Goal: Information Seeking & Learning: Learn about a topic

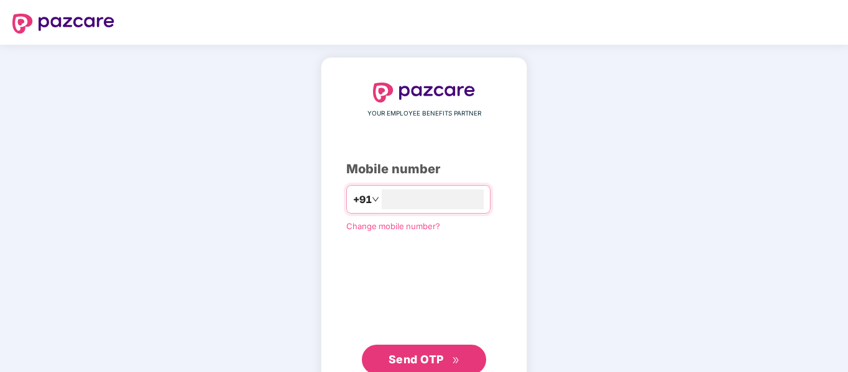
type input "**********"
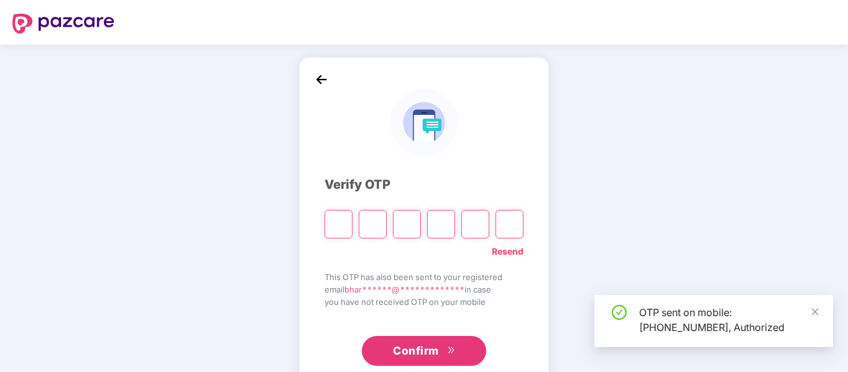
scroll to position [33, 0]
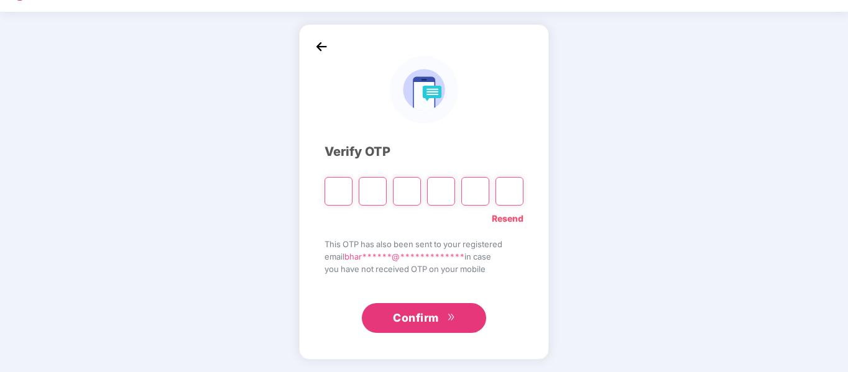
type input "*"
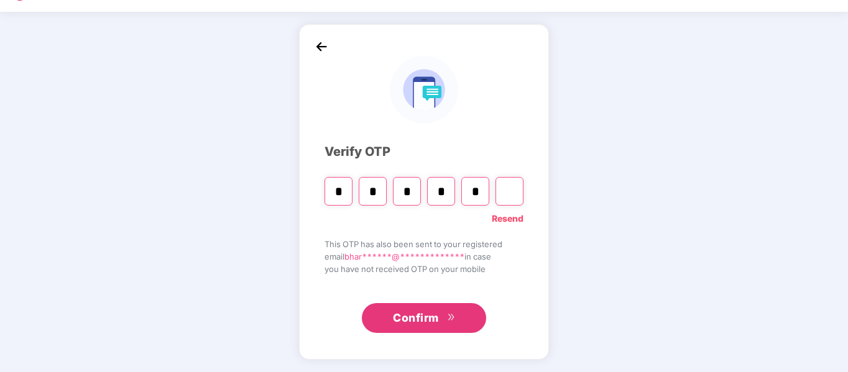
type input "*"
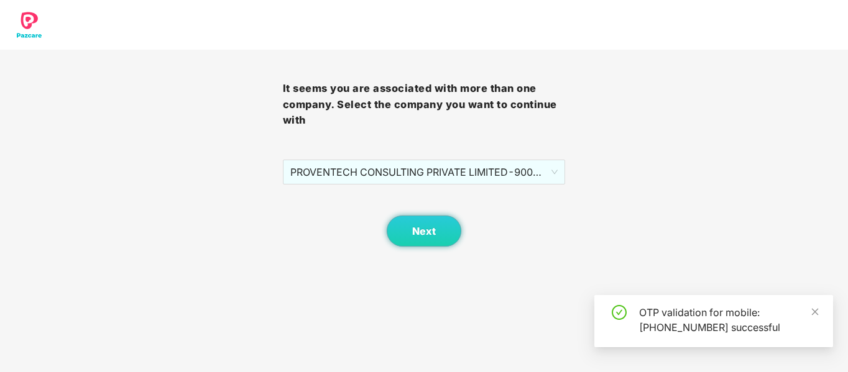
scroll to position [0, 0]
click at [438, 237] on button "Next" at bounding box center [424, 231] width 75 height 31
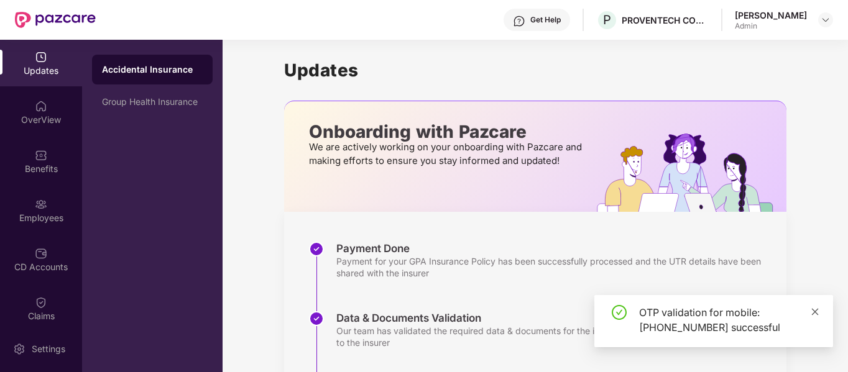
click at [816, 310] on icon "close" at bounding box center [815, 312] width 9 height 9
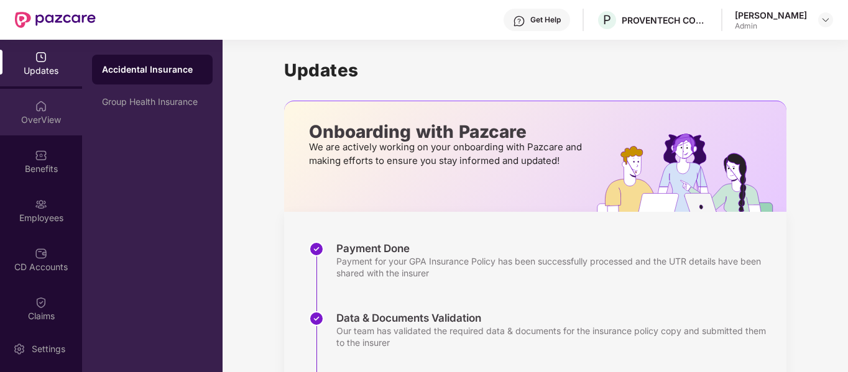
click at [31, 115] on div "OverView" at bounding box center [41, 120] width 82 height 12
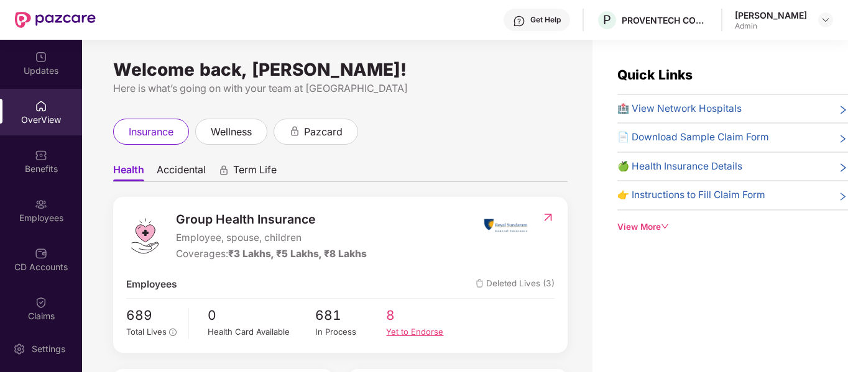
click at [415, 336] on div "Yet to Endorse" at bounding box center [421, 332] width 71 height 13
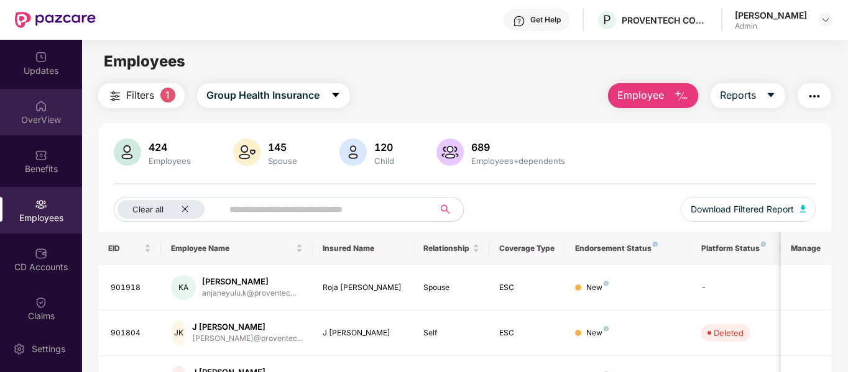
click at [42, 125] on div "OverView" at bounding box center [41, 120] width 82 height 12
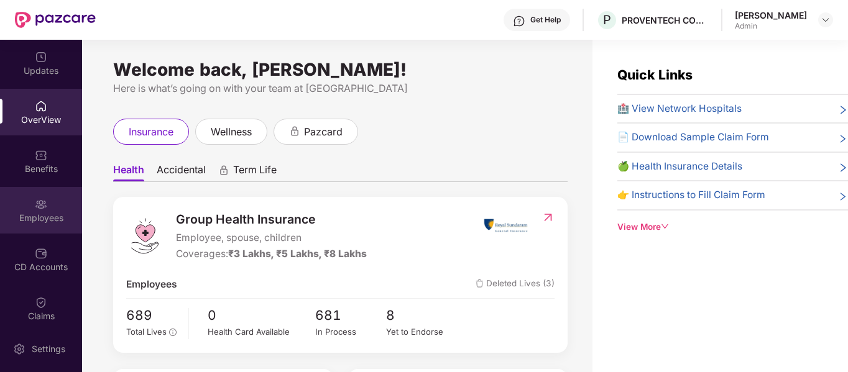
click at [52, 210] on div "Employees" at bounding box center [41, 210] width 82 height 47
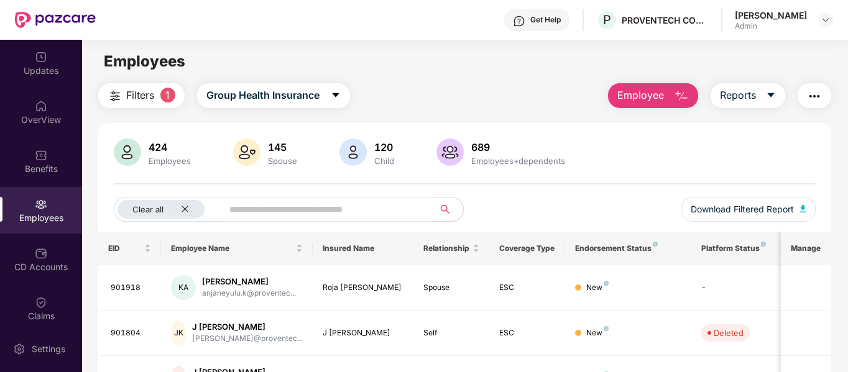
click at [261, 211] on input "text" at bounding box center [323, 209] width 188 height 19
click at [147, 94] on span "Filters" at bounding box center [140, 96] width 28 height 16
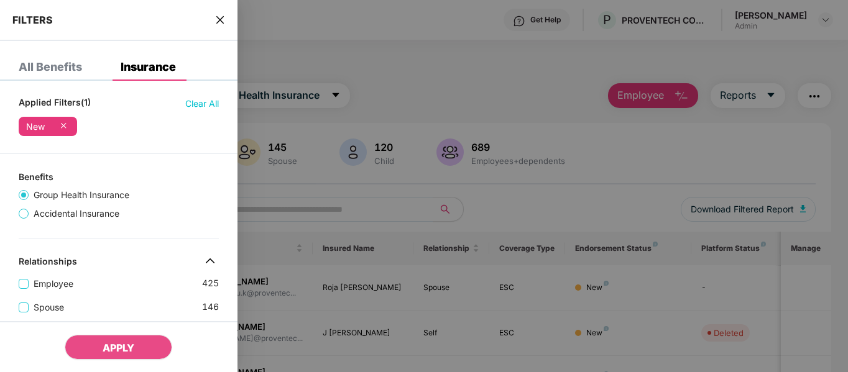
click at [220, 24] on icon "close" at bounding box center [220, 20] width 10 height 10
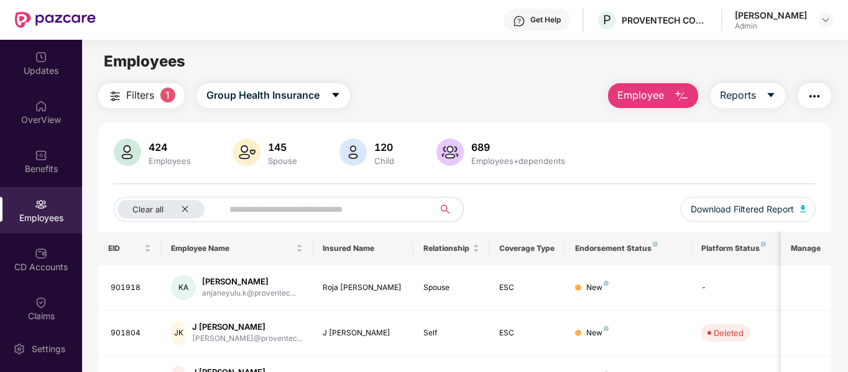
click at [257, 213] on input "text" at bounding box center [323, 209] width 188 height 19
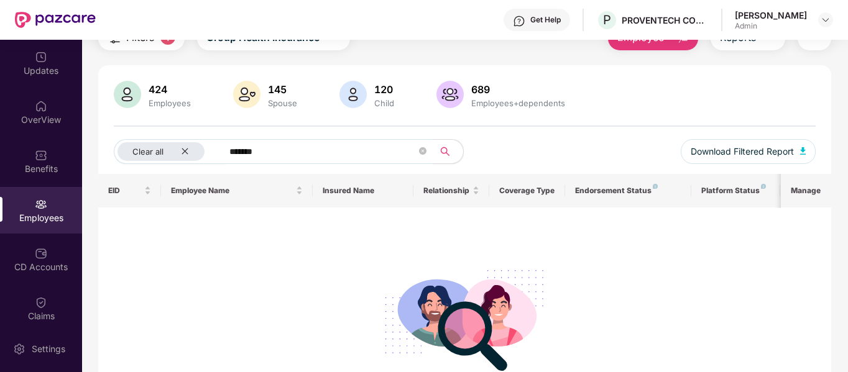
scroll to position [58, 0]
type input "*"
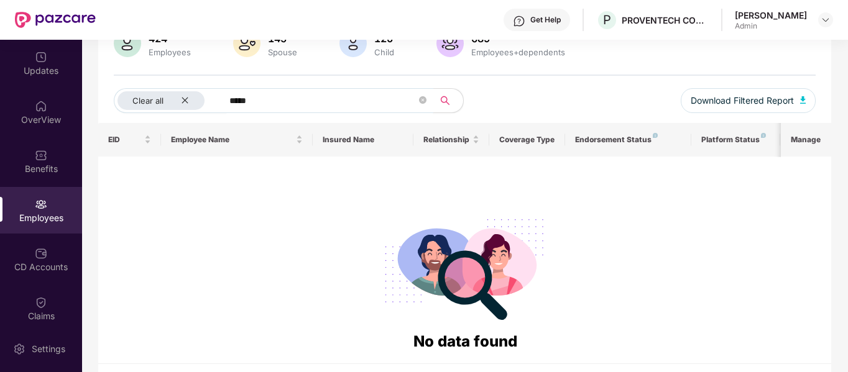
scroll to position [109, 0]
type input "*"
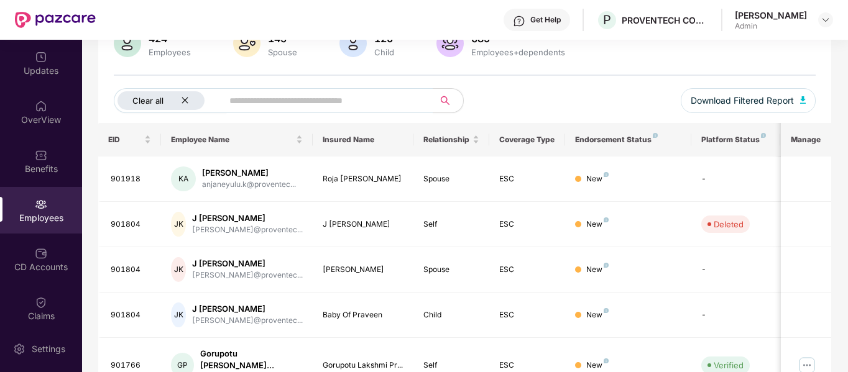
click at [183, 97] on icon "close" at bounding box center [185, 100] width 8 height 8
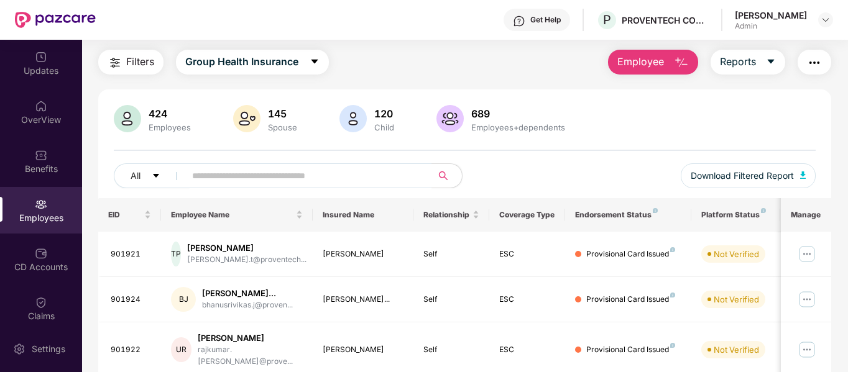
scroll to position [0, 0]
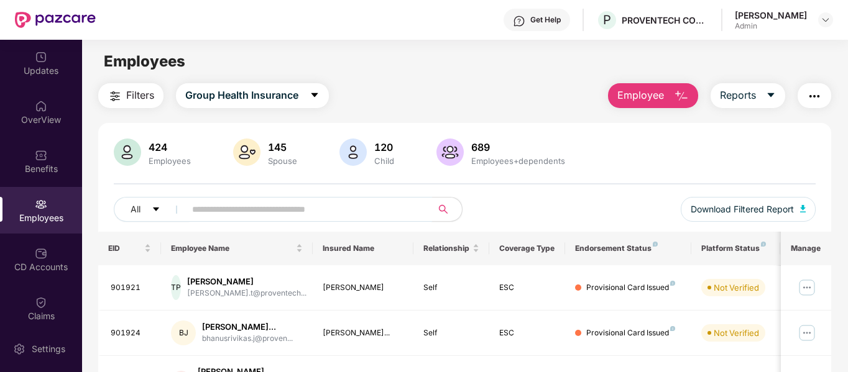
click at [234, 218] on input "text" at bounding box center [303, 209] width 223 height 19
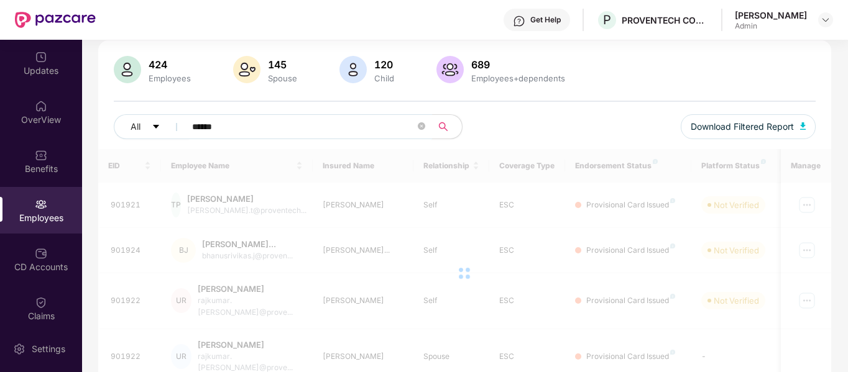
scroll to position [40, 0]
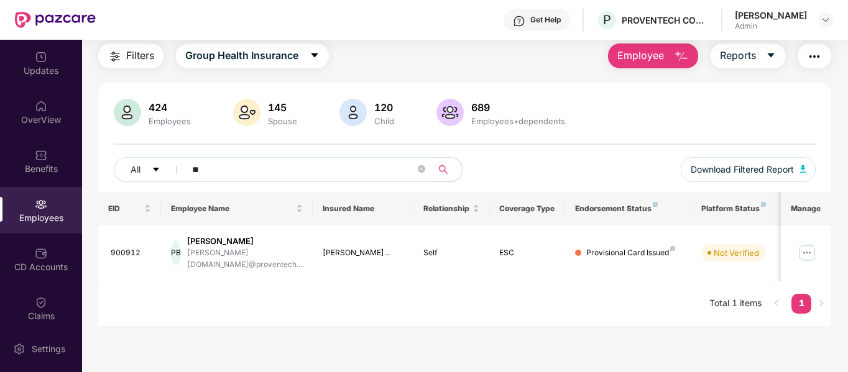
type input "*"
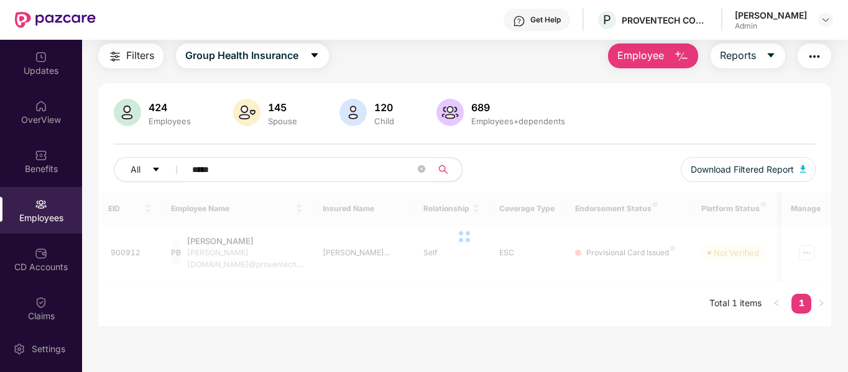
scroll to position [83, 0]
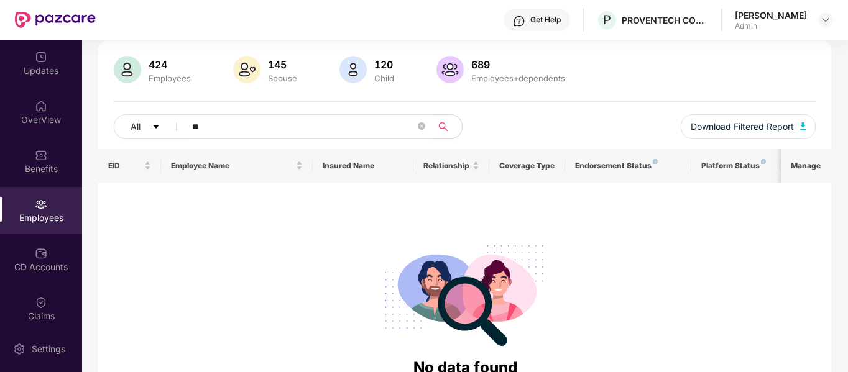
type input "*"
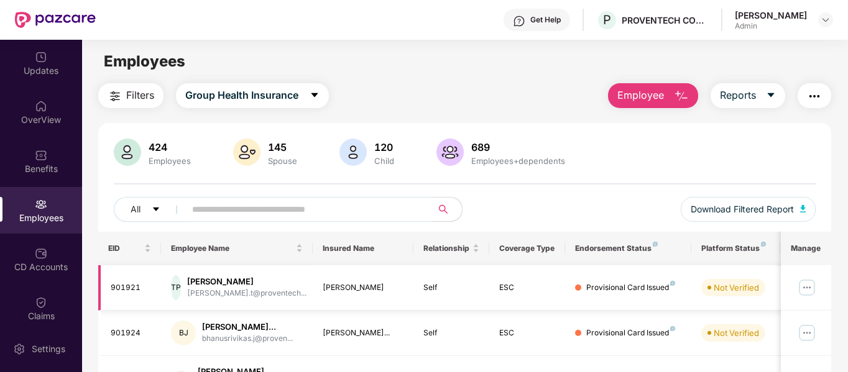
scroll to position [413, 0]
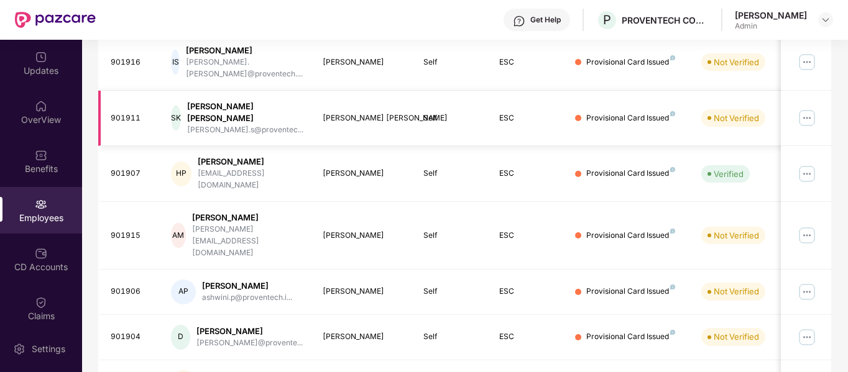
scroll to position [392, 0]
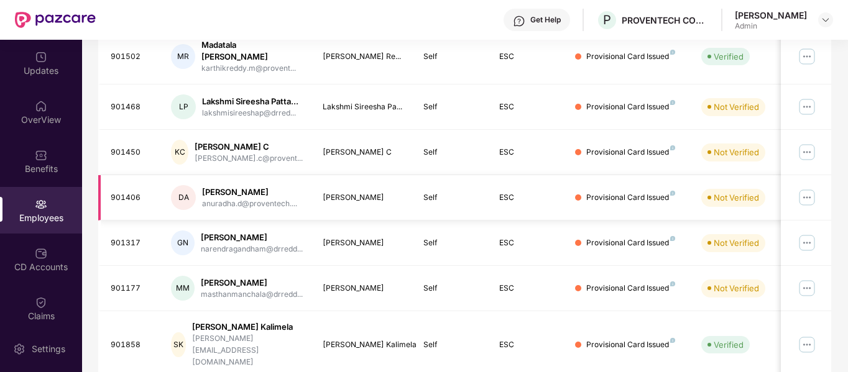
scroll to position [402, 0]
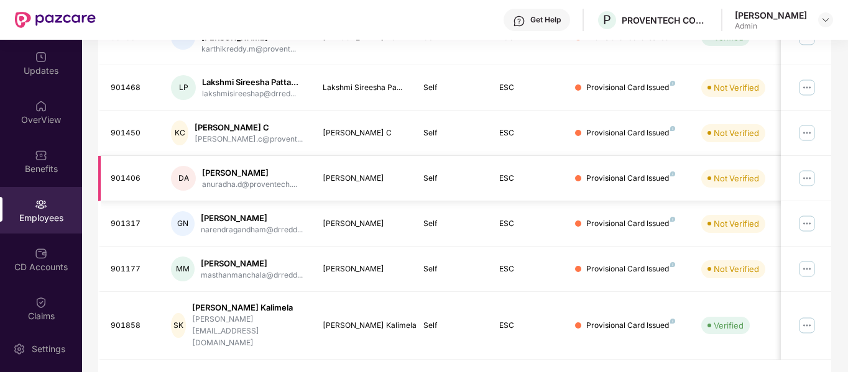
click at [804, 168] on img at bounding box center [807, 178] width 20 height 20
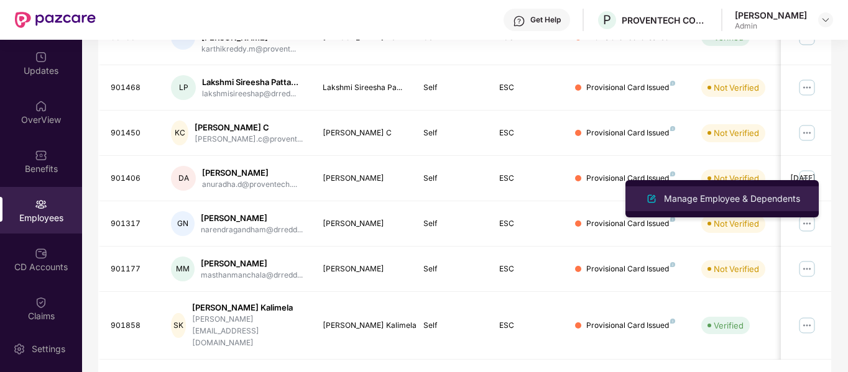
click at [709, 205] on div "Manage Employee & Dependents" at bounding box center [731, 199] width 141 height 14
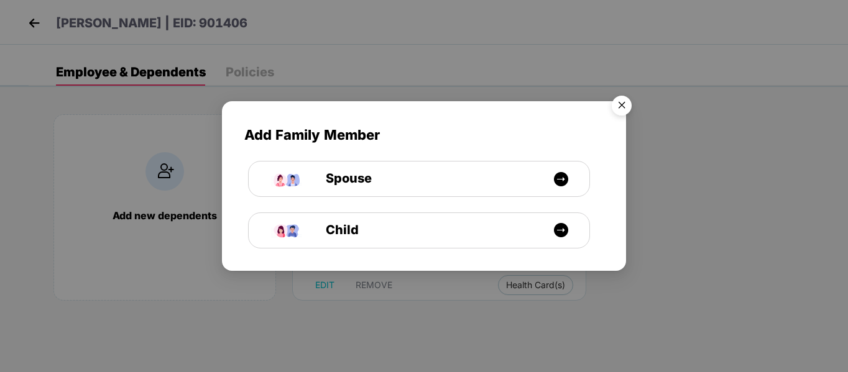
click at [625, 103] on img "Close" at bounding box center [621, 107] width 35 height 35
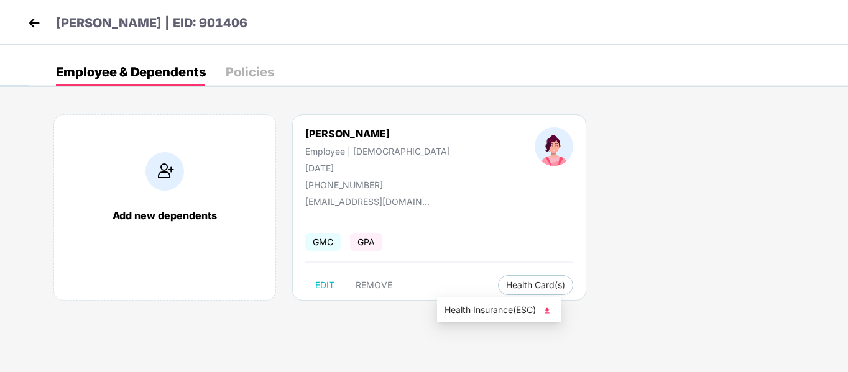
click at [550, 313] on img at bounding box center [547, 311] width 12 height 12
click at [29, 18] on img at bounding box center [34, 23] width 19 height 19
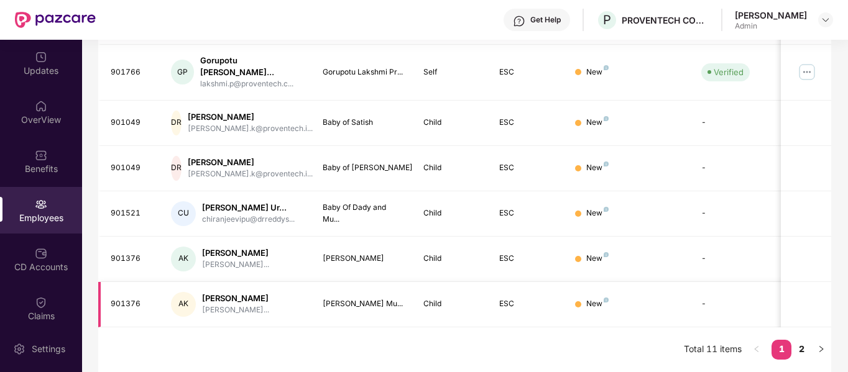
scroll to position [0, 0]
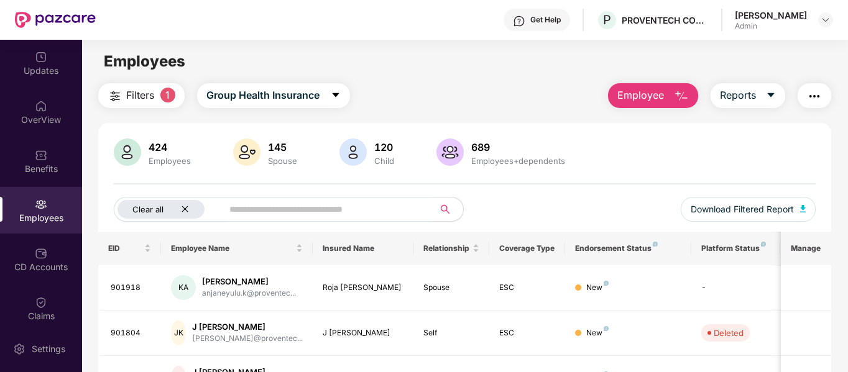
click at [182, 213] on icon "close" at bounding box center [185, 209] width 8 height 8
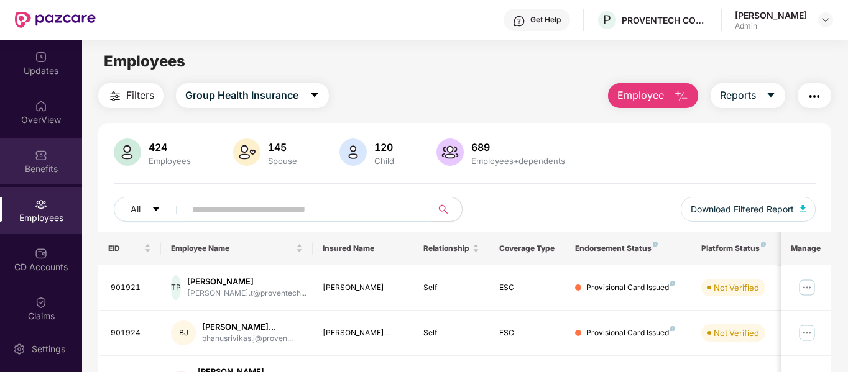
click at [39, 182] on div "Benefits" at bounding box center [41, 161] width 82 height 47
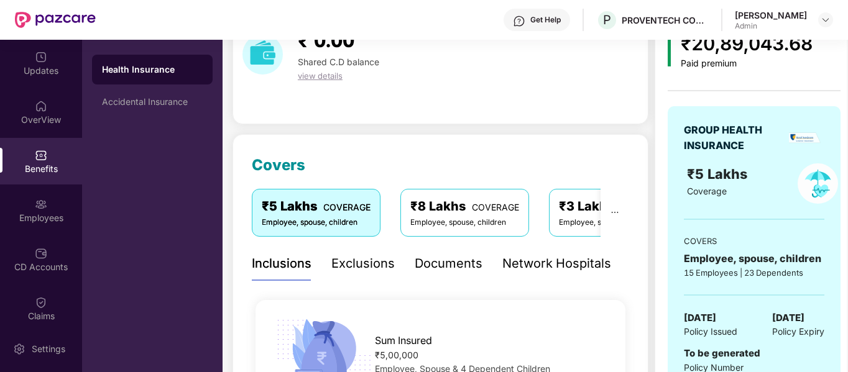
scroll to position [67, 0]
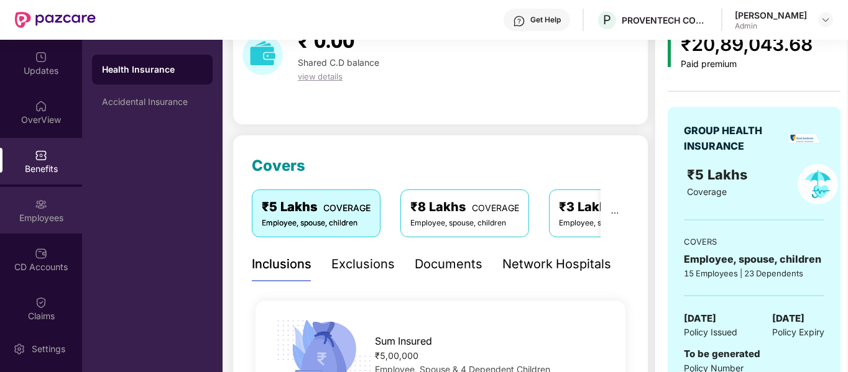
click at [42, 228] on div "Employees" at bounding box center [41, 210] width 82 height 47
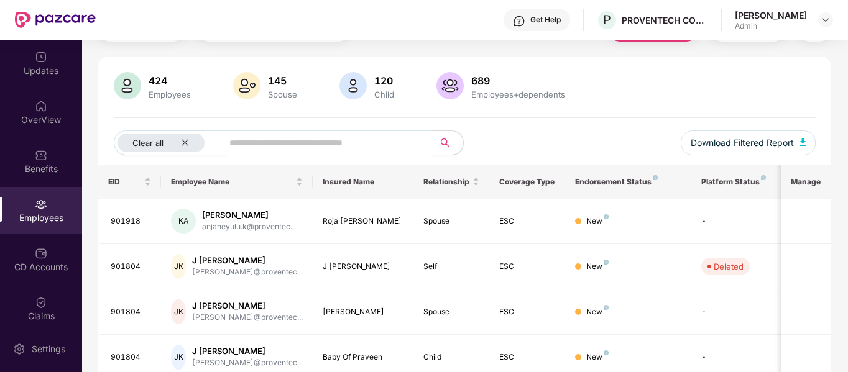
click at [269, 139] on input "text" at bounding box center [323, 143] width 188 height 19
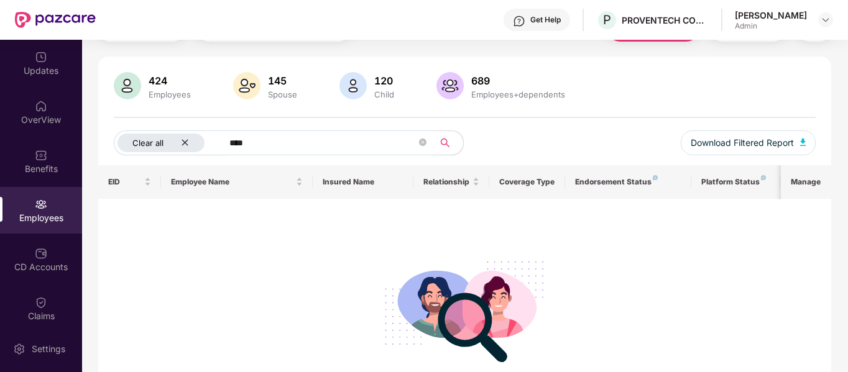
type input "****"
click at [186, 140] on icon "close" at bounding box center [185, 143] width 8 height 8
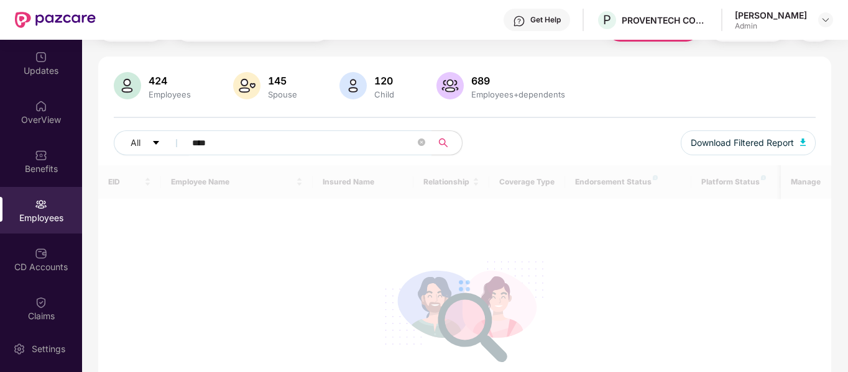
scroll to position [40, 0]
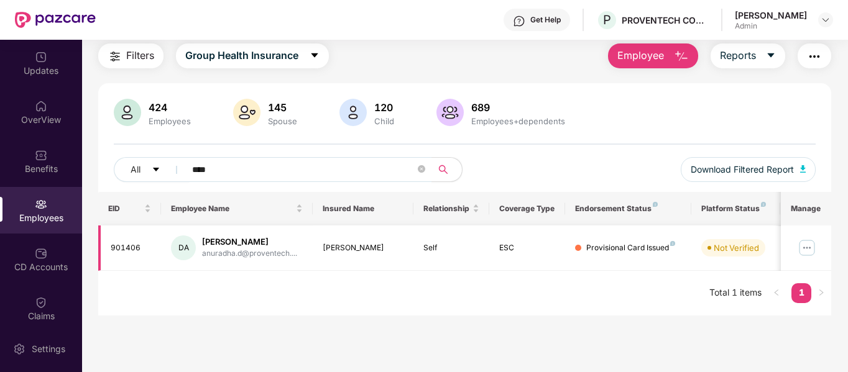
click at [808, 252] on img at bounding box center [807, 248] width 20 height 20
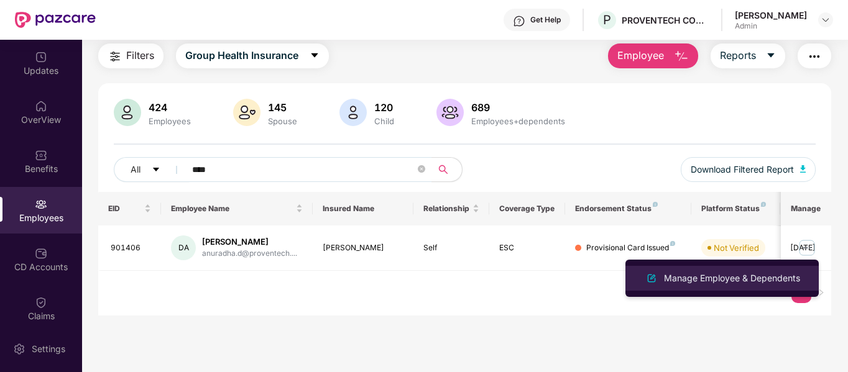
click at [744, 280] on div "Manage Employee & Dependents" at bounding box center [731, 279] width 141 height 14
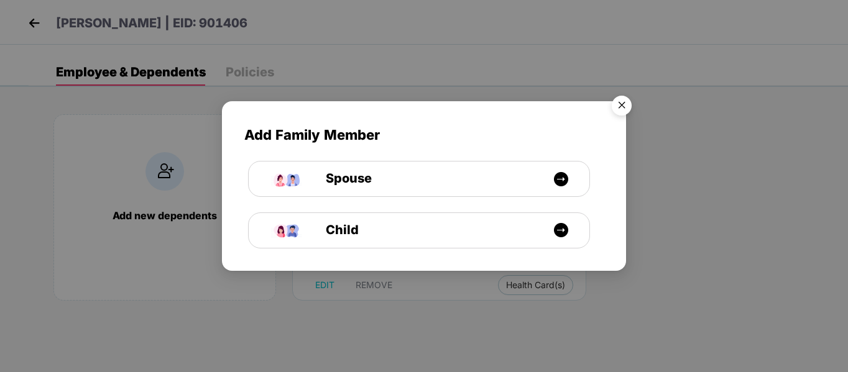
click at [579, 218] on div "Child" at bounding box center [419, 230] width 341 height 35
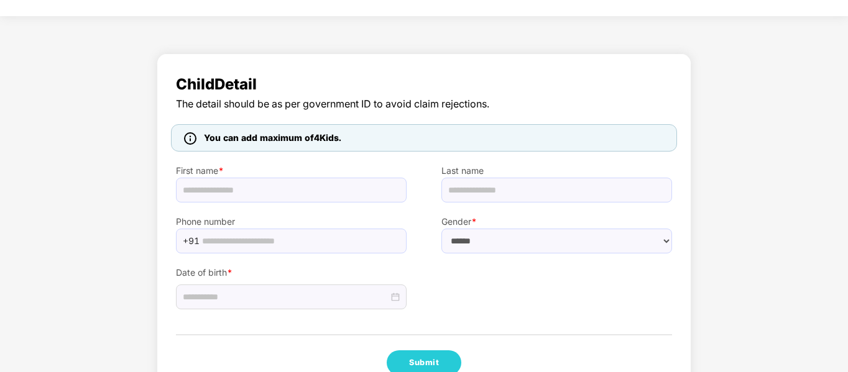
scroll to position [0, 0]
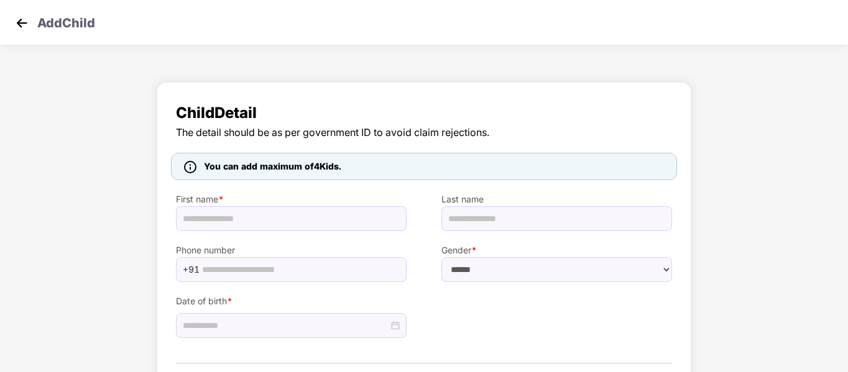
click at [25, 25] on img at bounding box center [21, 23] width 19 height 19
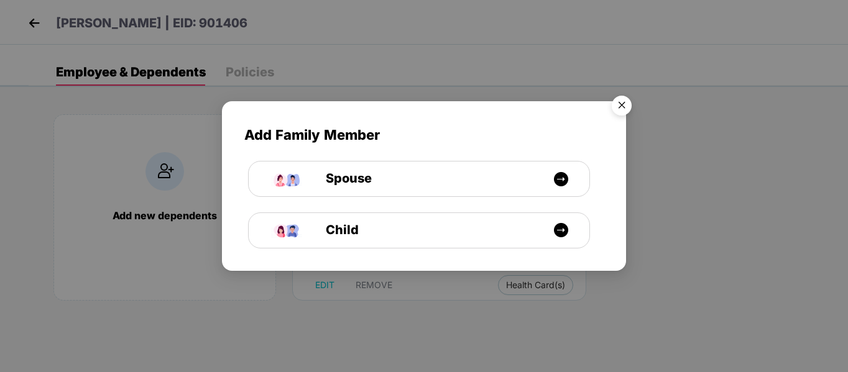
click at [626, 108] on img "Close" at bounding box center [621, 107] width 35 height 35
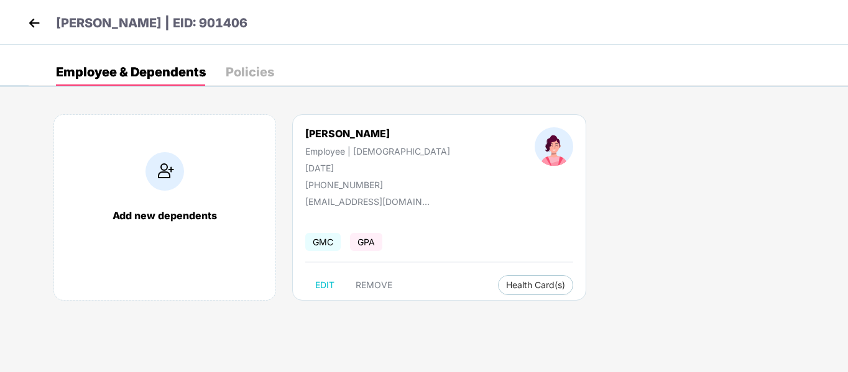
click at [221, 63] on div "Employee & Dependents Policies" at bounding box center [165, 71] width 218 height 27
click at [245, 77] on div "Policies" at bounding box center [250, 72] width 48 height 12
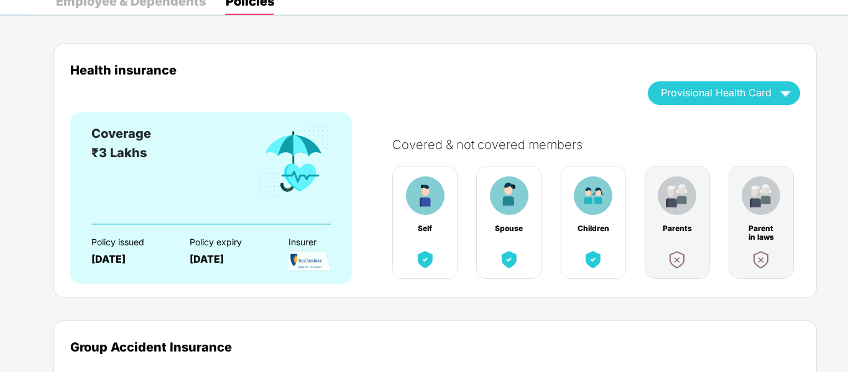
scroll to position [73, 0]
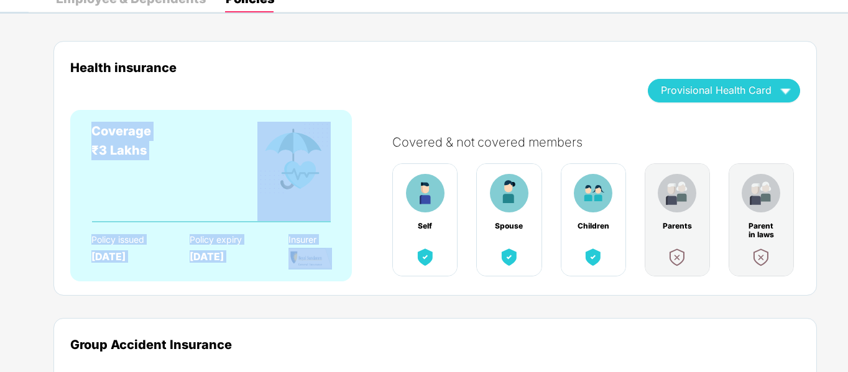
drag, startPoint x: 336, startPoint y: 262, endPoint x: 74, endPoint y: 135, distance: 291.7
click at [74, 135] on div "Coverage ₹3 Lakhs Policy issued [DATE] Policy expiry [DATE] Insurer" at bounding box center [211, 196] width 282 height 172
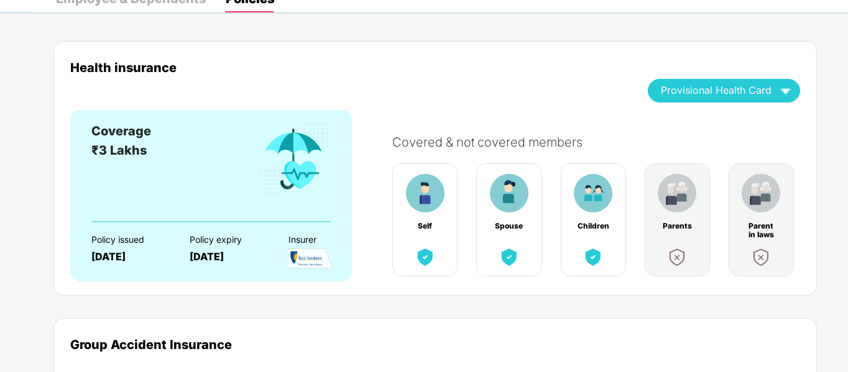
click at [375, 294] on div "Health insurance Provisional Health Card Coverage ₹3 Lakhs Policy issued [DATE]…" at bounding box center [434, 168] width 763 height 255
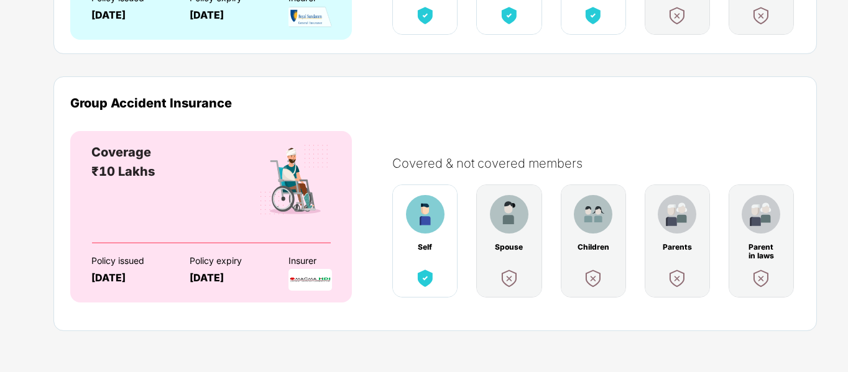
scroll to position [0, 0]
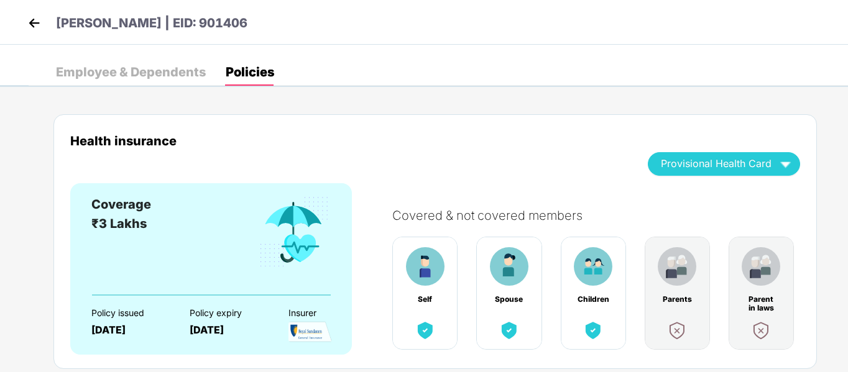
click at [29, 24] on img at bounding box center [34, 23] width 19 height 19
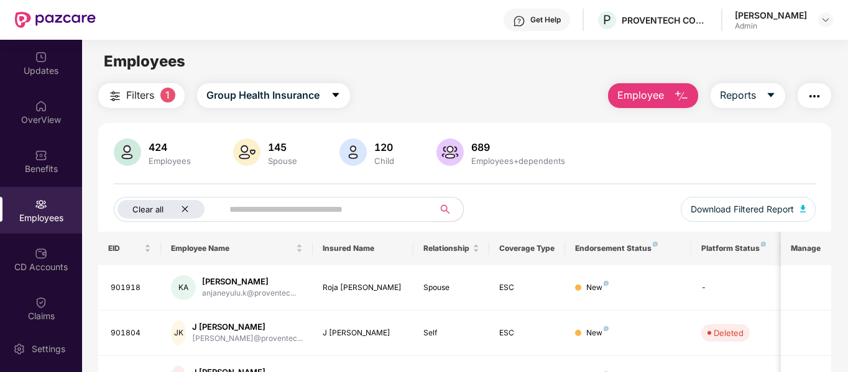
click at [185, 206] on icon "close" at bounding box center [185, 209] width 8 height 8
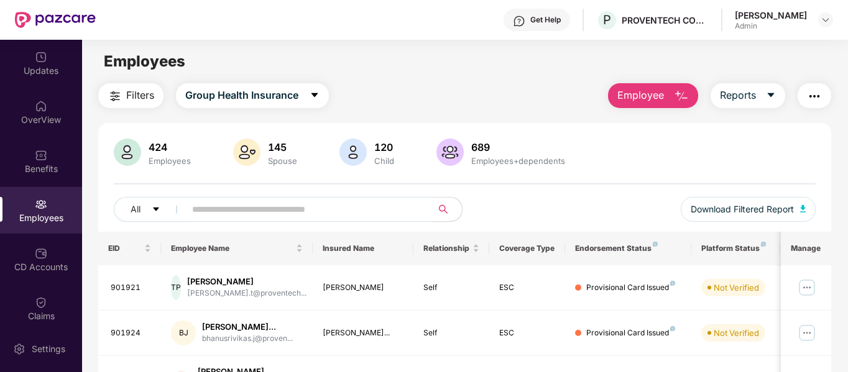
click at [190, 211] on span at bounding box center [304, 209] width 255 height 25
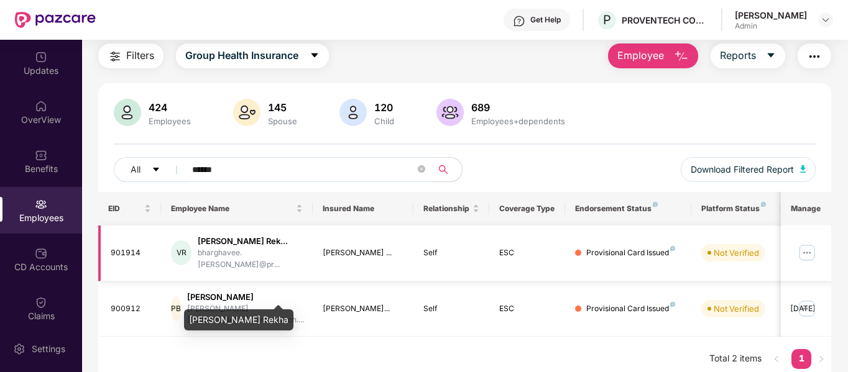
scroll to position [40, 0]
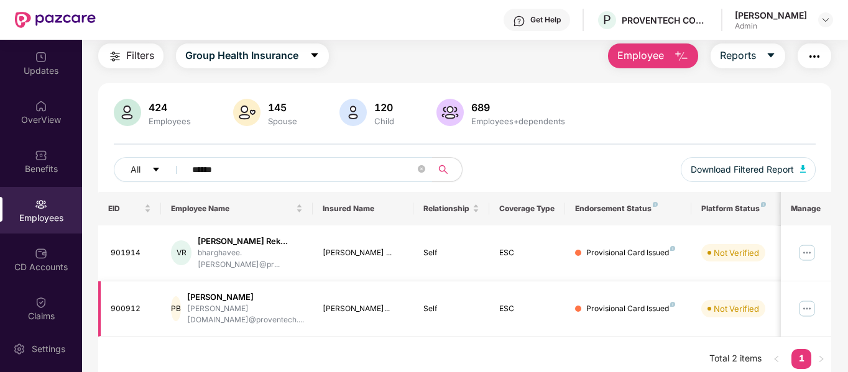
type input "******"
click at [807, 305] on img at bounding box center [807, 309] width 20 height 20
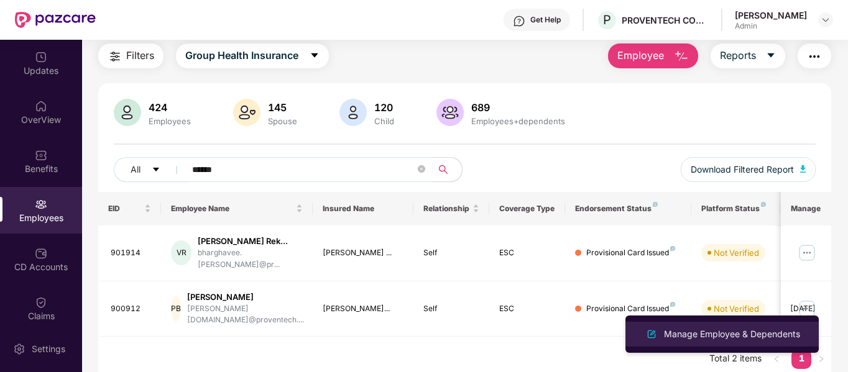
click at [727, 328] on div "Manage Employee & Dependents" at bounding box center [731, 335] width 141 height 14
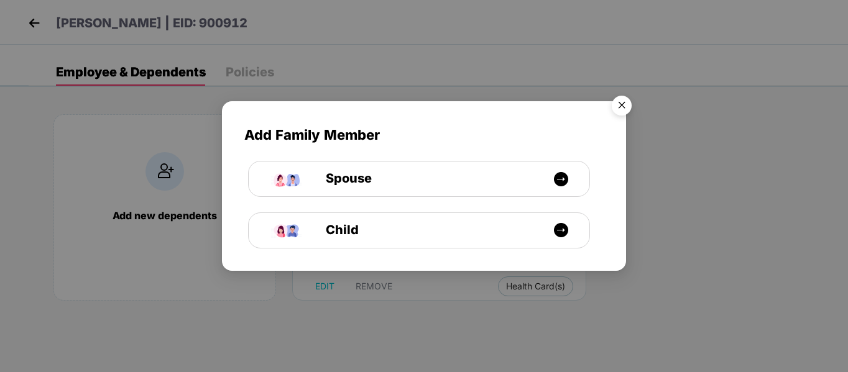
click at [624, 106] on img "Close" at bounding box center [621, 107] width 35 height 35
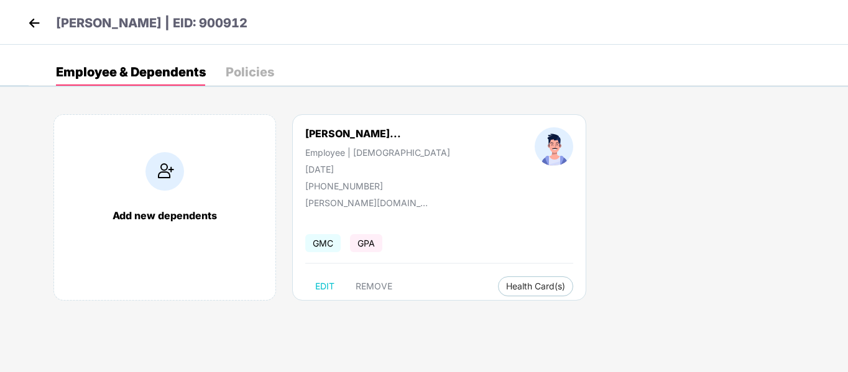
click at [242, 69] on div "Policies" at bounding box center [250, 72] width 48 height 12
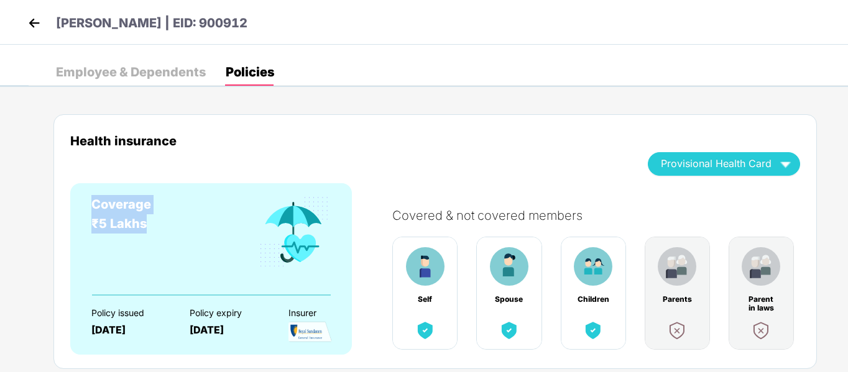
drag, startPoint x: 147, startPoint y: 224, endPoint x: 80, endPoint y: 188, distance: 76.8
click at [80, 188] on div "Coverage ₹5 Lakhs Policy issued [DATE] Policy expiry [DATE] Insurer" at bounding box center [211, 269] width 282 height 172
click at [152, 226] on div "Coverage ₹5 Lakhs" at bounding box center [210, 244] width 239 height 99
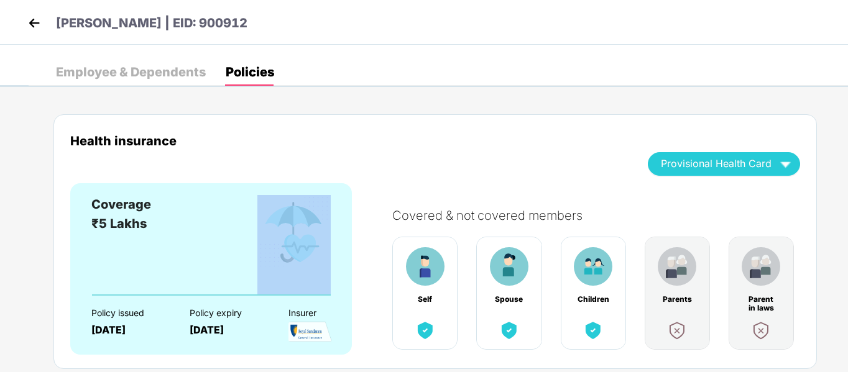
click at [152, 226] on div "Coverage ₹5 Lakhs" at bounding box center [210, 244] width 239 height 99
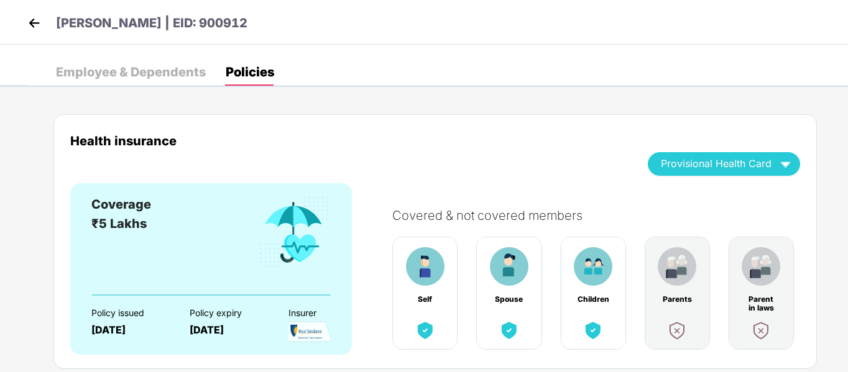
click at [114, 202] on div "Coverage" at bounding box center [121, 204] width 60 height 19
click at [115, 218] on span "₹5 Lakhs" at bounding box center [118, 223] width 55 height 15
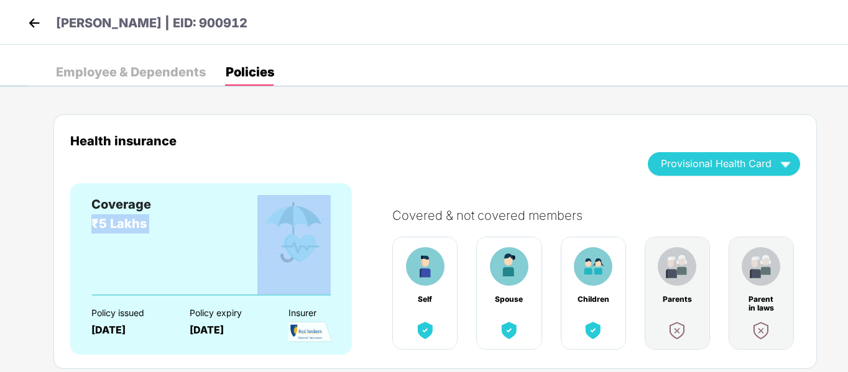
click at [115, 218] on span "₹5 Lakhs" at bounding box center [118, 223] width 55 height 15
click at [208, 252] on div "Coverage ₹5 Lakhs" at bounding box center [210, 244] width 239 height 99
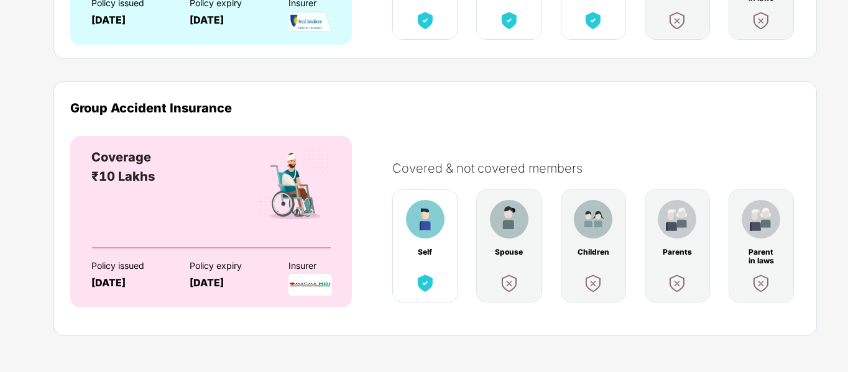
scroll to position [315, 0]
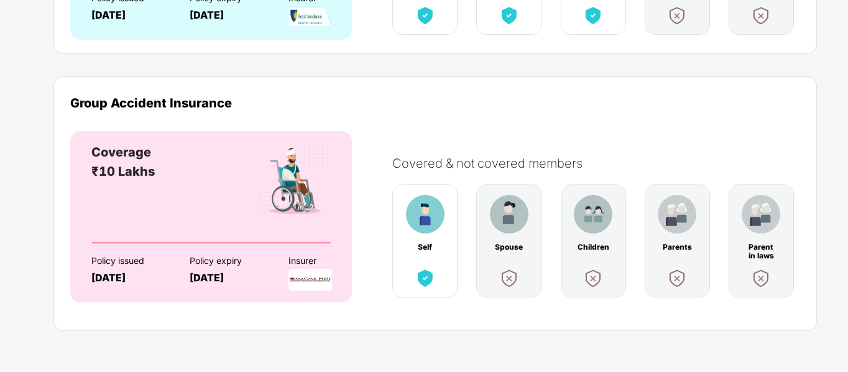
click at [435, 165] on div "Covered & not covered members" at bounding box center [602, 163] width 420 height 15
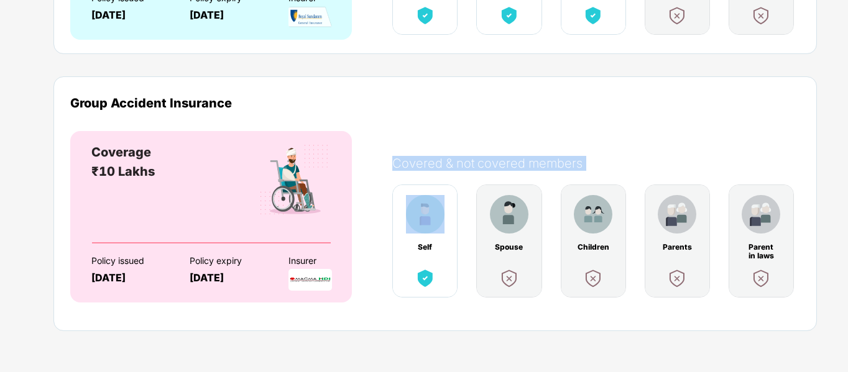
click at [435, 165] on div "Covered & not covered members" at bounding box center [602, 163] width 420 height 15
click at [474, 164] on div "Covered & not covered members" at bounding box center [602, 163] width 420 height 15
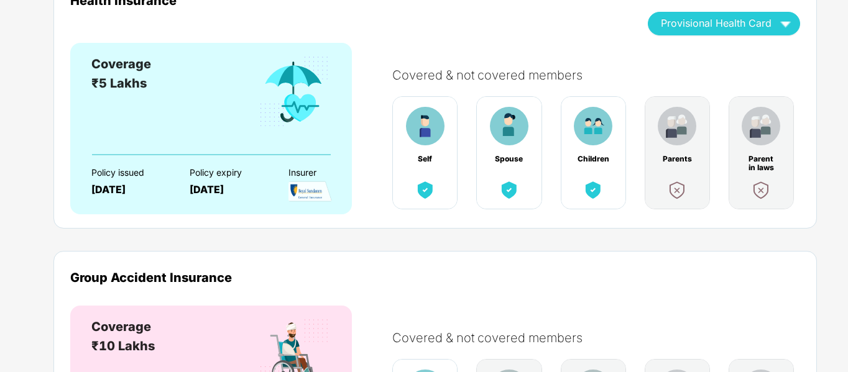
scroll to position [0, 0]
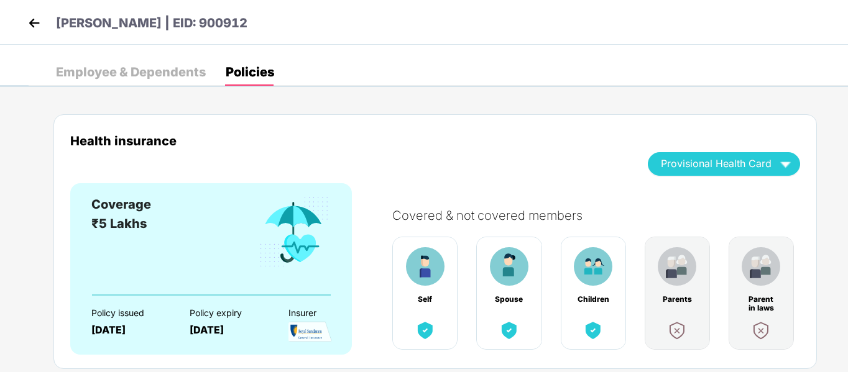
click at [147, 77] on div "Employee & Dependents" at bounding box center [131, 72] width 150 height 12
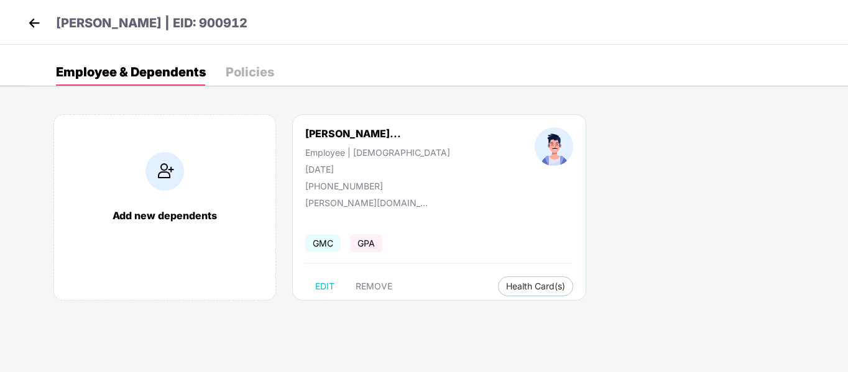
click at [34, 19] on img at bounding box center [34, 23] width 19 height 19
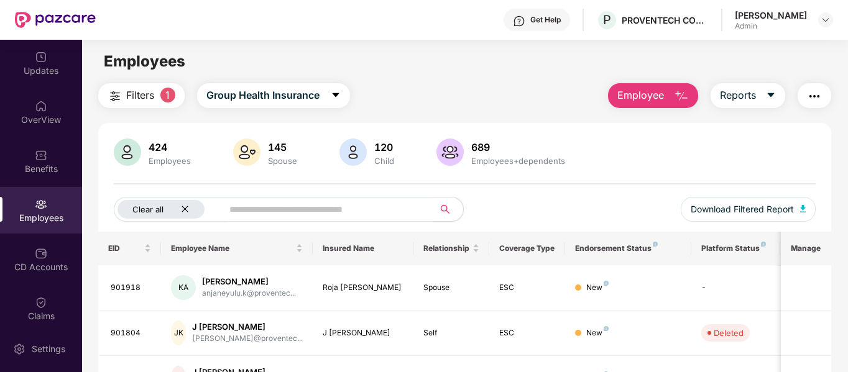
click at [184, 206] on icon "close" at bounding box center [185, 209] width 8 height 8
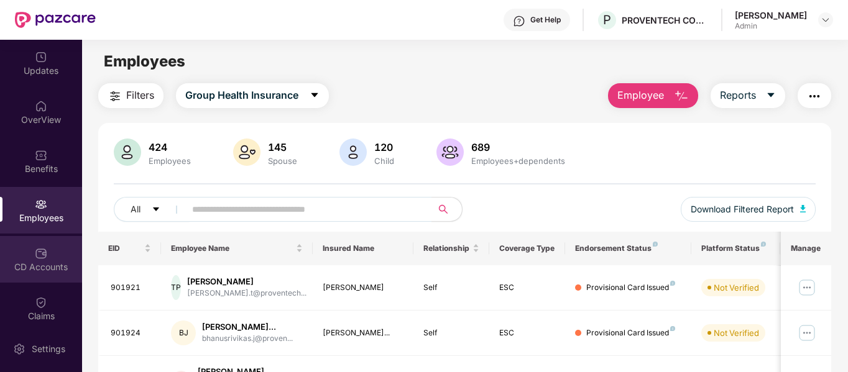
click at [37, 265] on div "CD Accounts" at bounding box center [41, 267] width 82 height 12
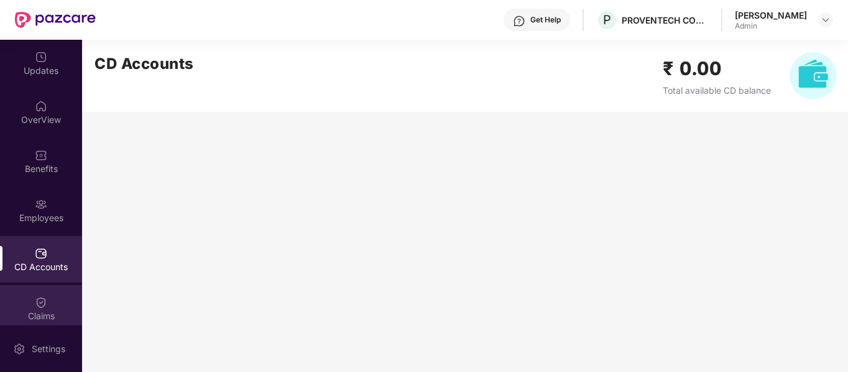
click at [35, 317] on div "Claims" at bounding box center [41, 316] width 82 height 12
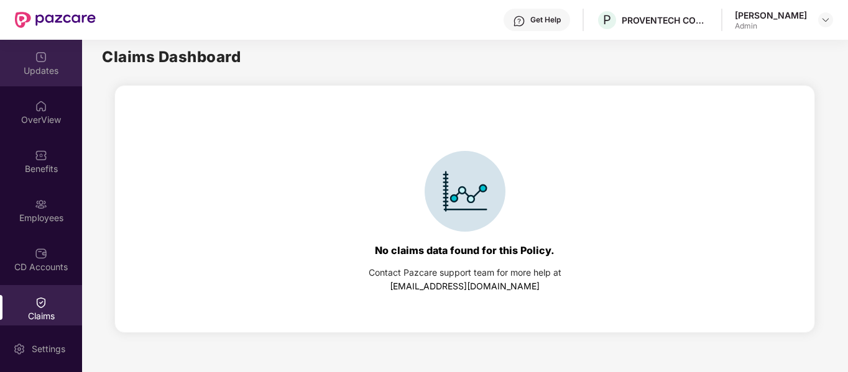
click at [32, 75] on div "Updates" at bounding box center [41, 71] width 82 height 12
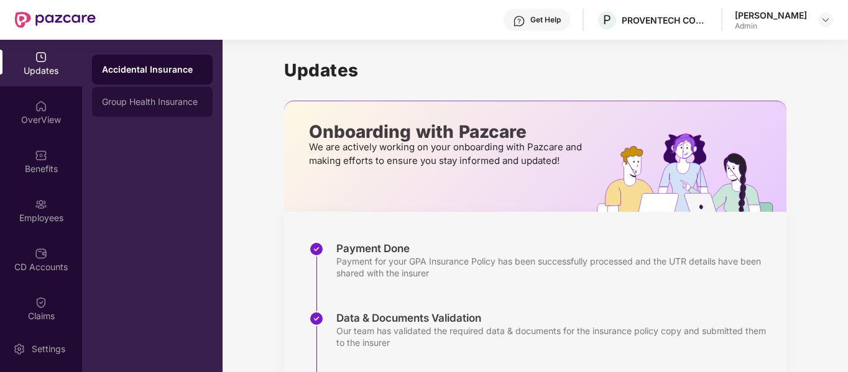
click at [134, 104] on div "Group Health Insurance" at bounding box center [152, 102] width 101 height 10
click at [139, 76] on div "Accidental Insurance" at bounding box center [152, 70] width 121 height 30
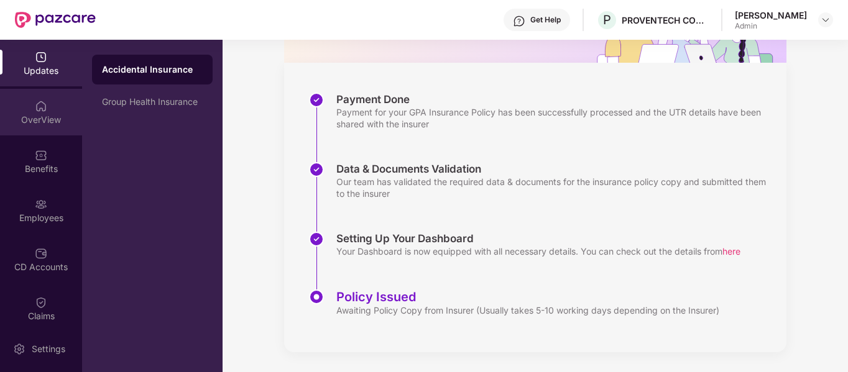
click at [55, 130] on div "OverView" at bounding box center [41, 112] width 82 height 47
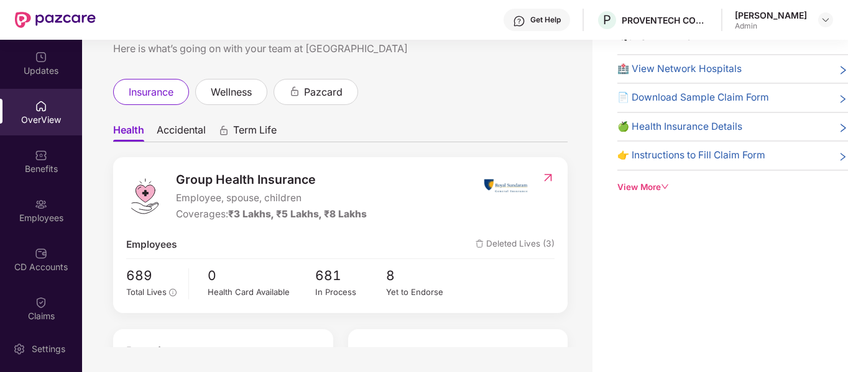
click at [175, 126] on span "Accidental" at bounding box center [181, 133] width 49 height 18
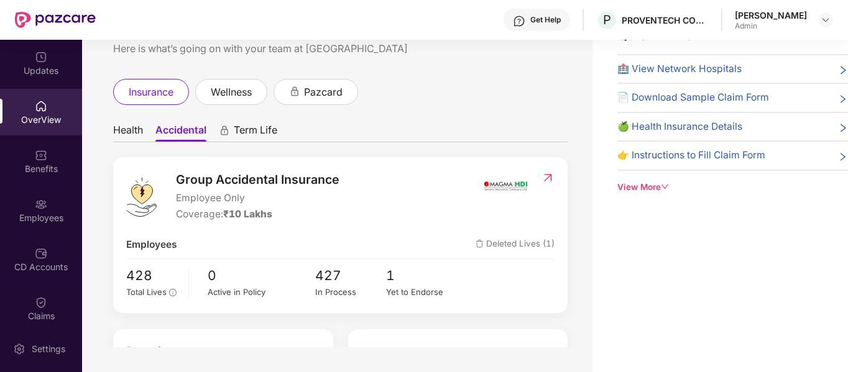
click at [265, 137] on span "Term Life" at bounding box center [256, 133] width 44 height 18
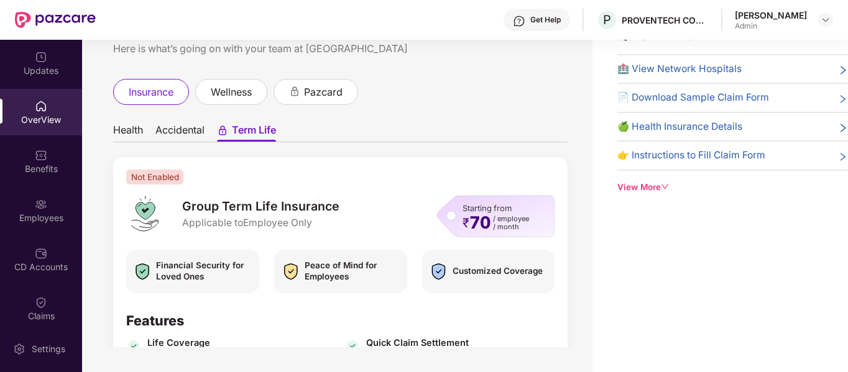
click at [122, 136] on span "Health" at bounding box center [128, 133] width 30 height 18
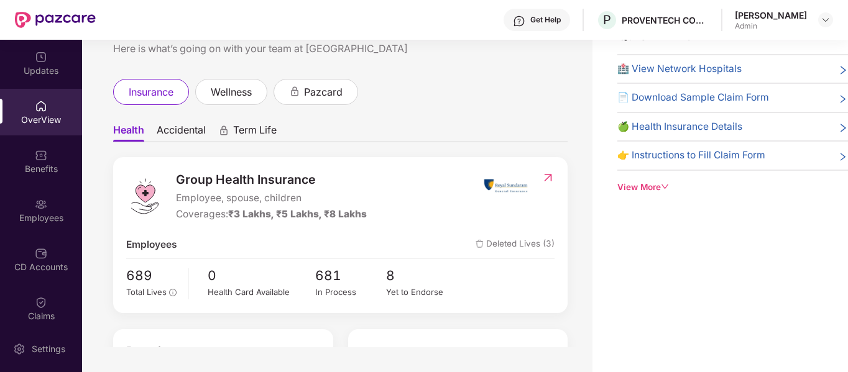
click at [673, 186] on div "View More" at bounding box center [732, 187] width 231 height 13
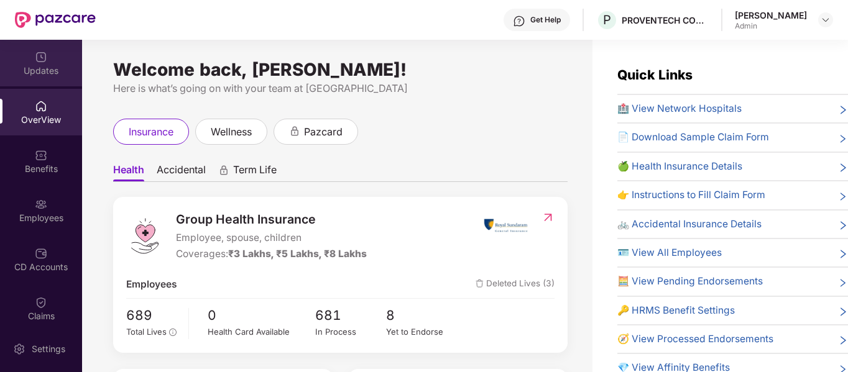
click at [30, 62] on div "Updates" at bounding box center [41, 63] width 82 height 47
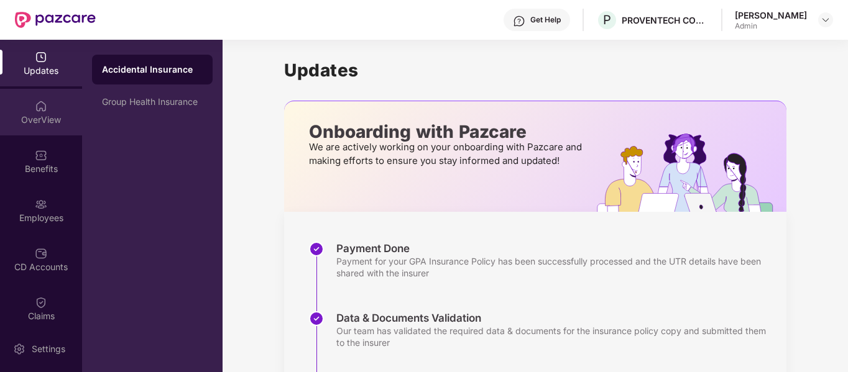
click at [39, 122] on div "OverView" at bounding box center [41, 120] width 82 height 12
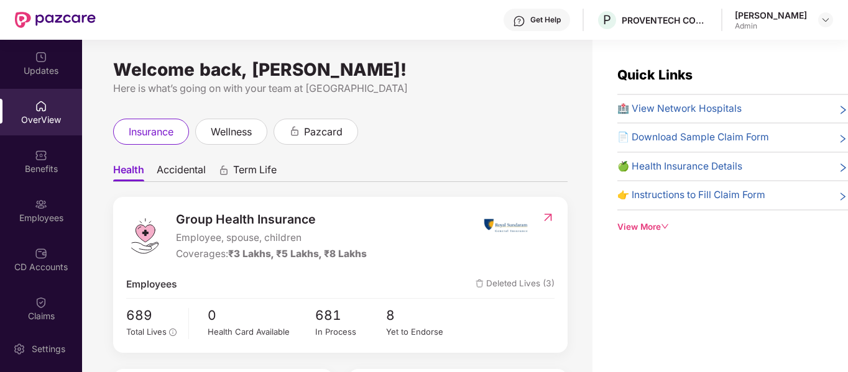
click at [191, 168] on span "Accidental" at bounding box center [181, 173] width 49 height 18
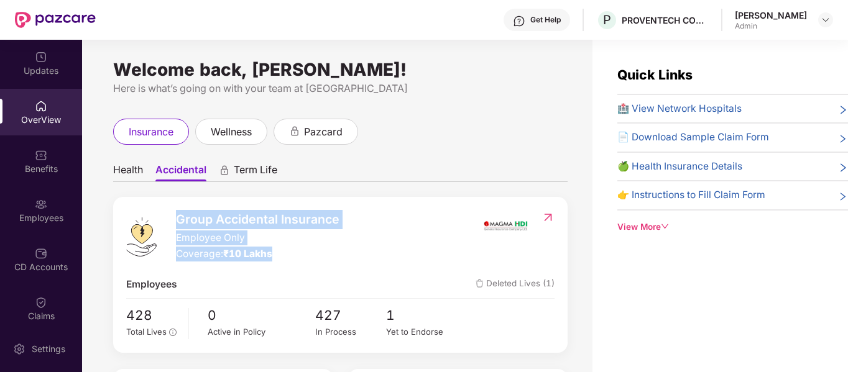
drag, startPoint x: 281, startPoint y: 256, endPoint x: 173, endPoint y: 221, distance: 113.2
click at [173, 221] on div "Group Accidental Insurance Employee Only Coverage: ₹10 Lakhs" at bounding box center [304, 236] width 356 height 52
click at [288, 255] on div "Coverage: ₹10 Lakhs" at bounding box center [258, 254] width 164 height 15
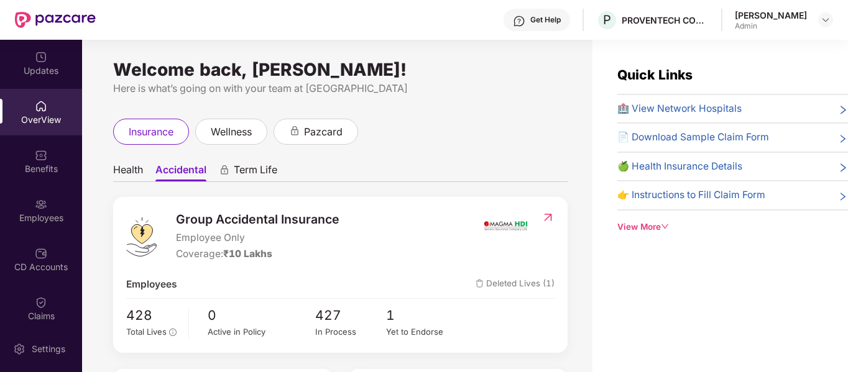
click at [525, 230] on img at bounding box center [505, 225] width 47 height 31
click at [519, 229] on img at bounding box center [505, 225] width 47 height 31
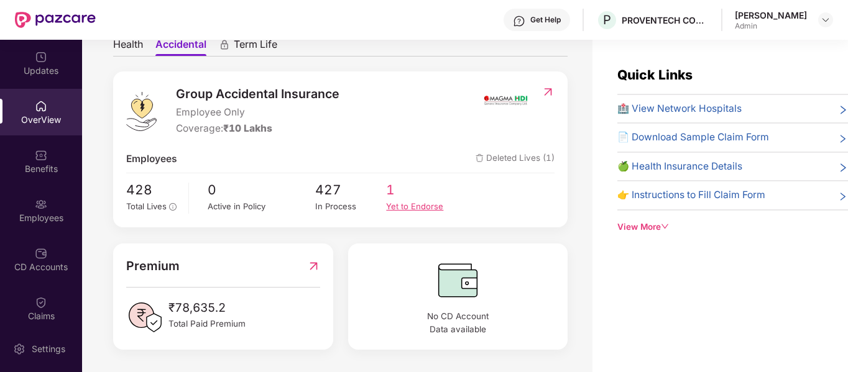
scroll to position [126, 0]
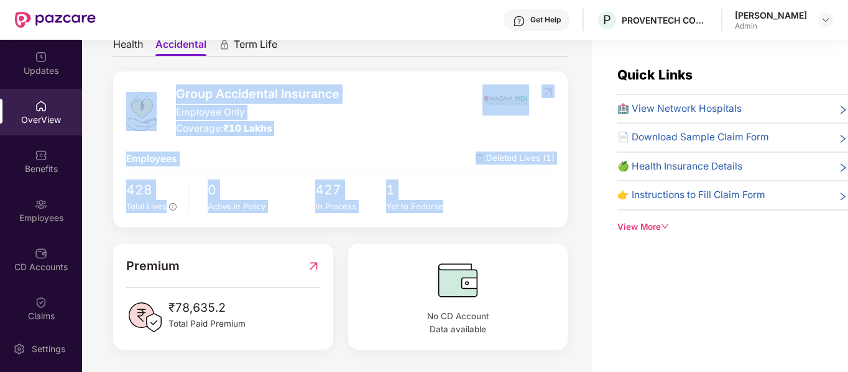
drag, startPoint x: 480, startPoint y: 201, endPoint x: 111, endPoint y: 122, distance: 376.9
click at [111, 122] on div "Welcome back, [PERSON_NAME]! Here is what’s going on with your team at Pazcare …" at bounding box center [337, 214] width 510 height 348
click at [474, 223] on div "Group Accidental Insurance Employee Only Coverage: ₹10 Lakhs Employees Deleted …" at bounding box center [340, 149] width 454 height 156
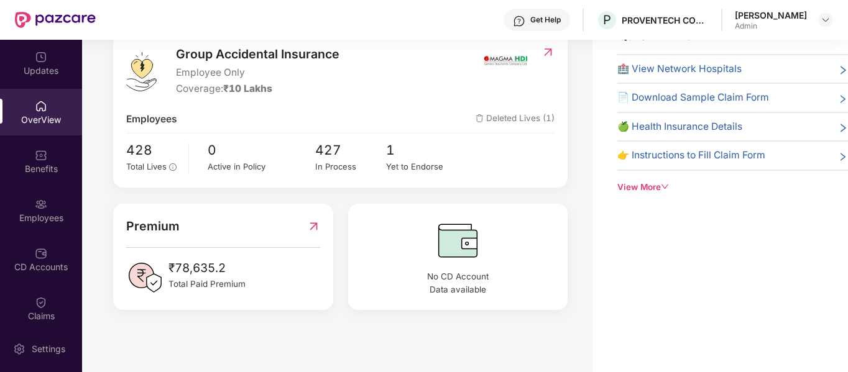
scroll to position [0, 0]
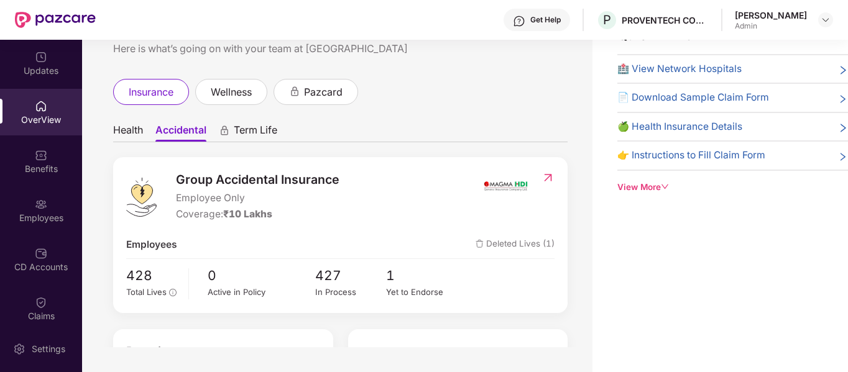
click at [666, 188] on icon "down" at bounding box center [665, 187] width 9 height 9
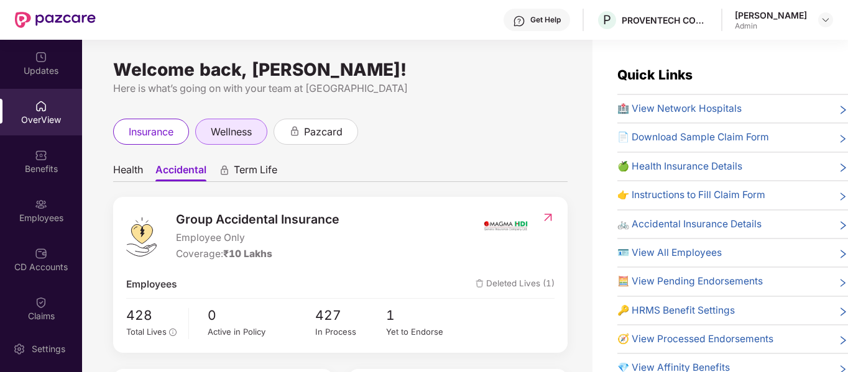
click at [248, 137] on span "wellness" at bounding box center [231, 132] width 41 height 16
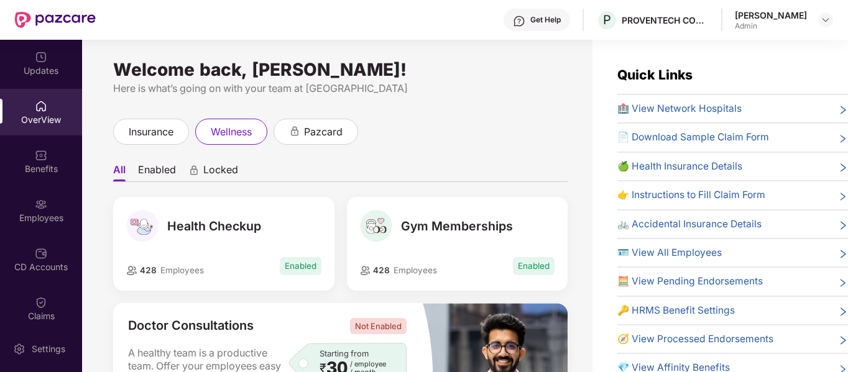
click at [146, 136] on span "insurance" at bounding box center [151, 132] width 45 height 16
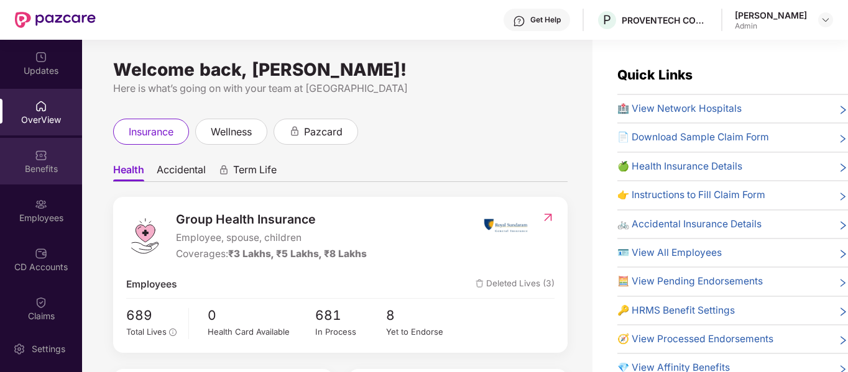
click at [62, 162] on div "Benefits" at bounding box center [41, 161] width 82 height 47
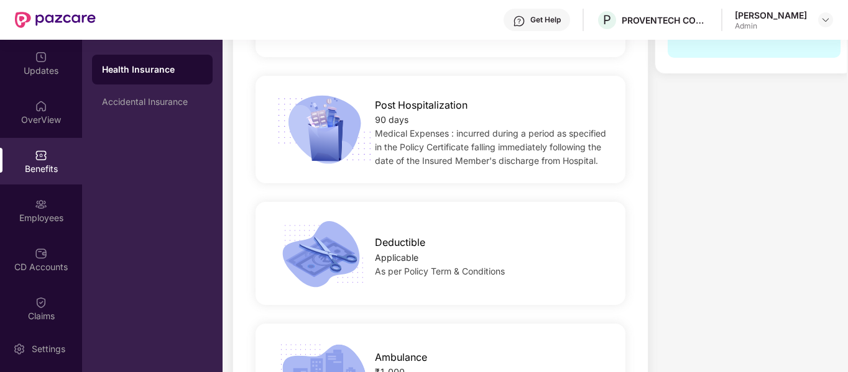
scroll to position [996, 0]
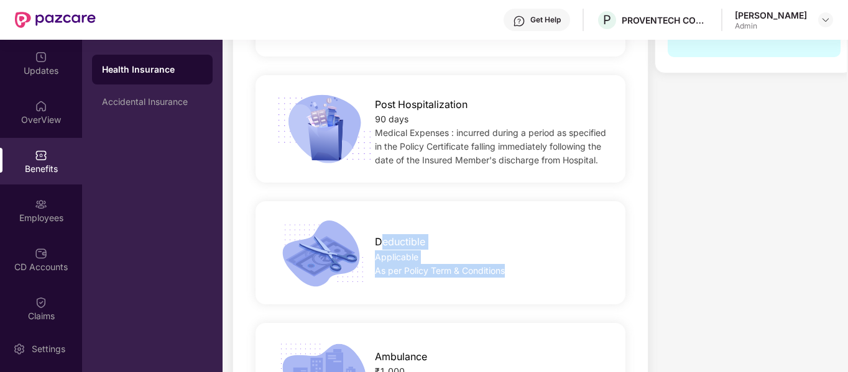
drag, startPoint x: 515, startPoint y: 253, endPoint x: 379, endPoint y: 214, distance: 141.1
click at [379, 217] on div "Deductible Applicable As per Policy Term & Conditions" at bounding box center [441, 252] width 410 height 71
click at [425, 251] on div "Applicable" at bounding box center [492, 258] width 234 height 14
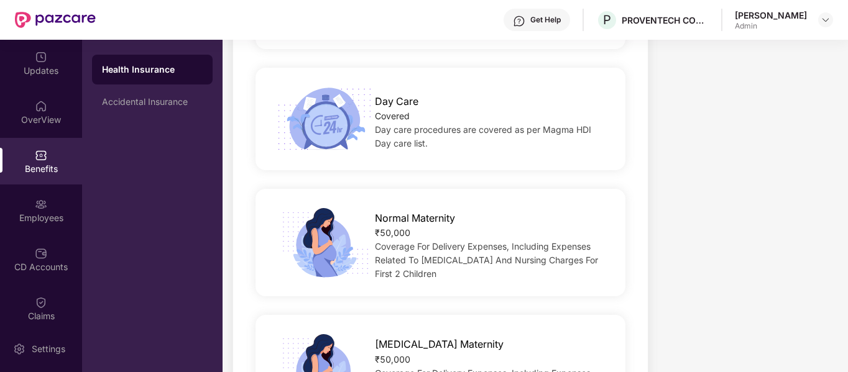
scroll to position [1373, 0]
drag, startPoint x: 440, startPoint y: 246, endPoint x: 367, endPoint y: 183, distance: 95.6
click at [367, 204] on div "Normal Maternity ₹50,000 Coverage For Delivery Expenses, Including Expenses Rel…" at bounding box center [492, 242] width 274 height 76
click at [433, 241] on span "Coverage For Delivery Expenses, Including Expenses Related To [MEDICAL_DATA] An…" at bounding box center [486, 260] width 223 height 38
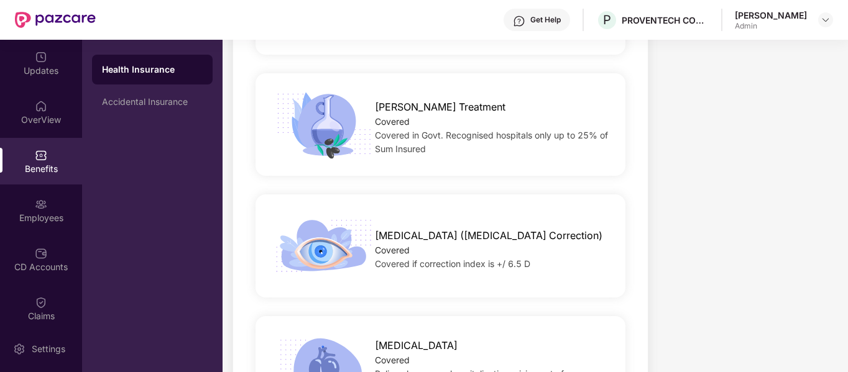
scroll to position [2027, 0]
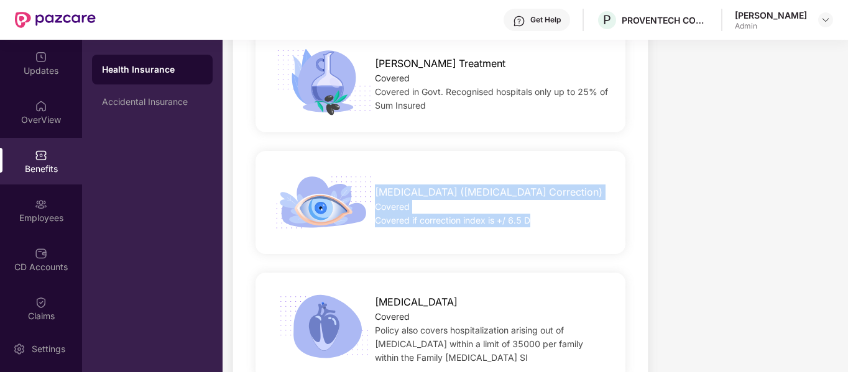
drag, startPoint x: 376, startPoint y: 164, endPoint x: 552, endPoint y: 196, distance: 178.9
click at [552, 196] on div "[MEDICAL_DATA] ([MEDICAL_DATA] Correction) Covered Covered if correction index …" at bounding box center [492, 202] width 274 height 49
click at [458, 200] on div "Covered" at bounding box center [492, 207] width 234 height 14
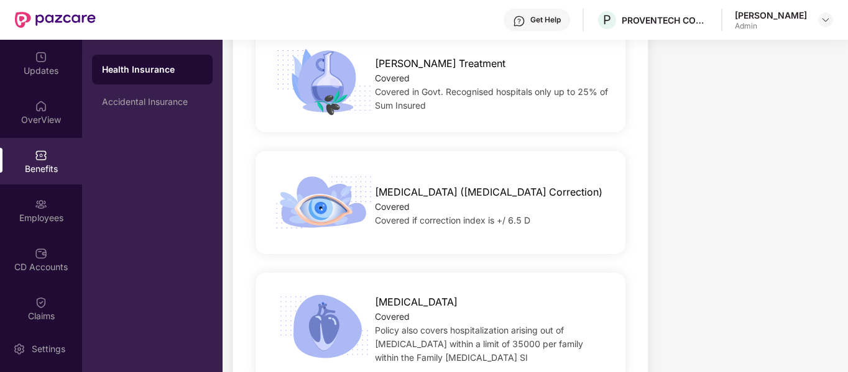
click at [451, 215] on span "Covered if correction index is +/ 6.5 D" at bounding box center [452, 220] width 155 height 11
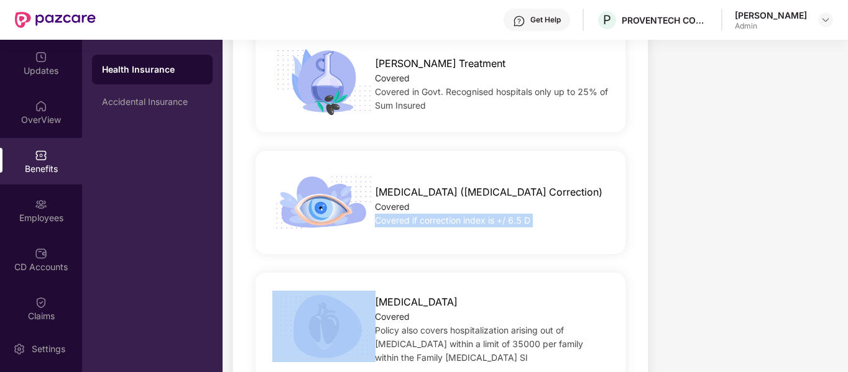
click at [451, 215] on span "Covered if correction index is +/ 6.5 D" at bounding box center [452, 220] width 155 height 11
click at [441, 215] on span "Covered if correction index is +/ 6.5 D" at bounding box center [452, 220] width 155 height 11
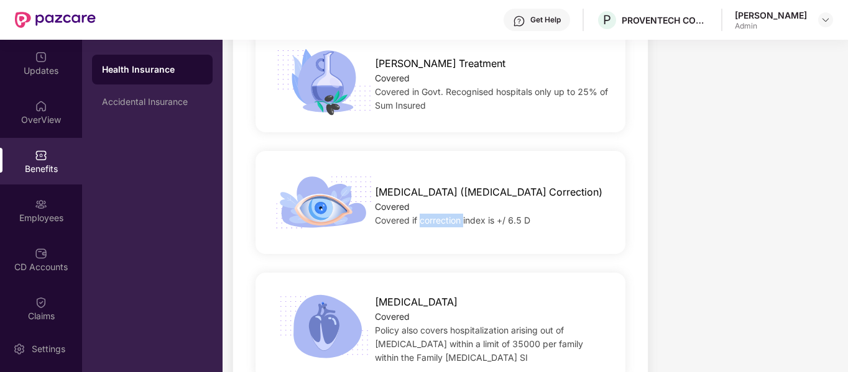
click at [441, 215] on span "Covered if correction index is +/ 6.5 D" at bounding box center [452, 220] width 155 height 11
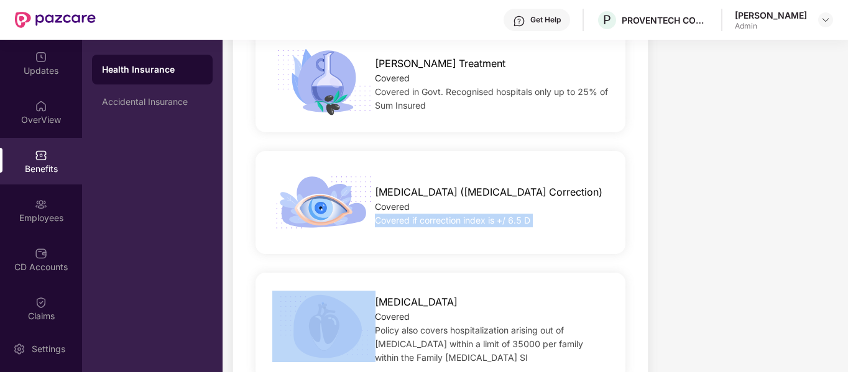
click at [441, 215] on span "Covered if correction index is +/ 6.5 D" at bounding box center [452, 220] width 155 height 11
click at [443, 215] on span "Covered if correction index is +/ 6.5 D" at bounding box center [452, 220] width 155 height 11
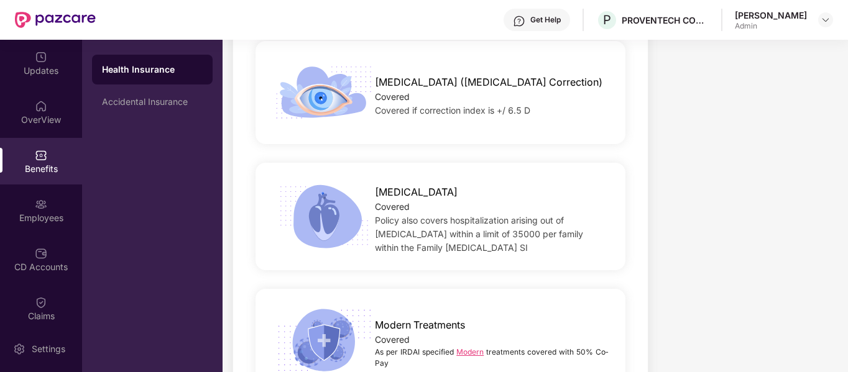
scroll to position [2138, 0]
drag, startPoint x: 375, startPoint y: 163, endPoint x: 586, endPoint y: 227, distance: 220.3
click at [586, 227] on div "[MEDICAL_DATA] Covered Policy also covers hospitalization arising out of [MEDIC…" at bounding box center [492, 216] width 274 height 76
click at [468, 214] on span "Policy also covers hospitalization arising out of [MEDICAL_DATA] within a limit…" at bounding box center [479, 233] width 208 height 38
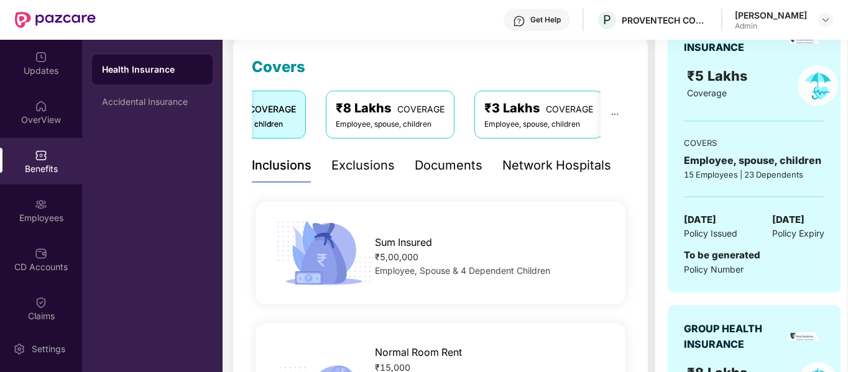
scroll to position [0, 0]
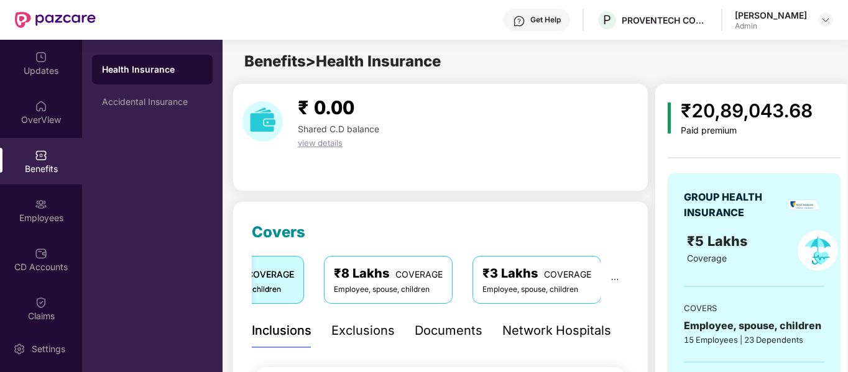
click at [364, 321] on div "Exclusions" at bounding box center [362, 330] width 63 height 19
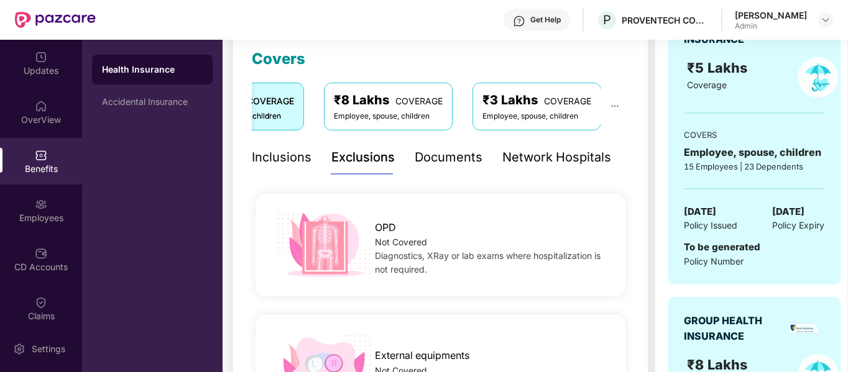
scroll to position [173, 0]
click at [467, 152] on div "Documents" at bounding box center [449, 158] width 68 height 19
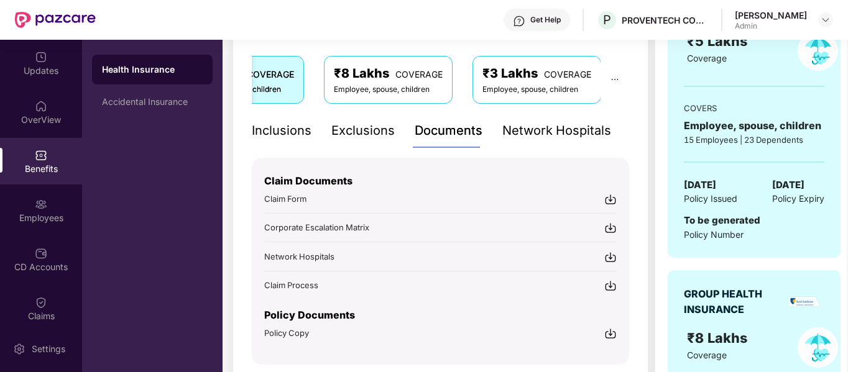
scroll to position [201, 0]
click at [563, 126] on div "Network Hospitals" at bounding box center [556, 130] width 109 height 19
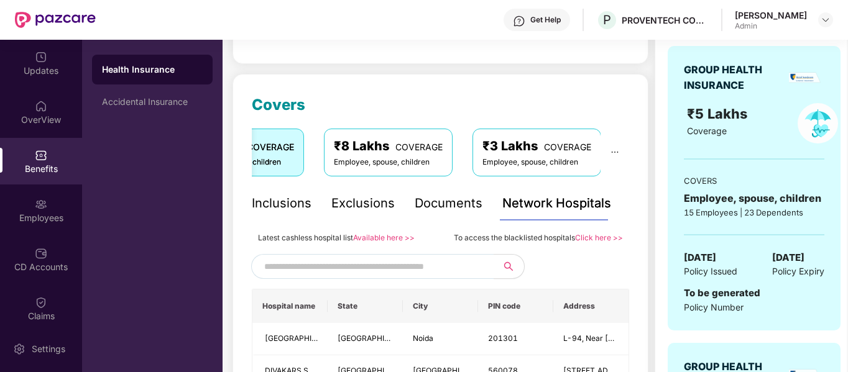
scroll to position [0, 0]
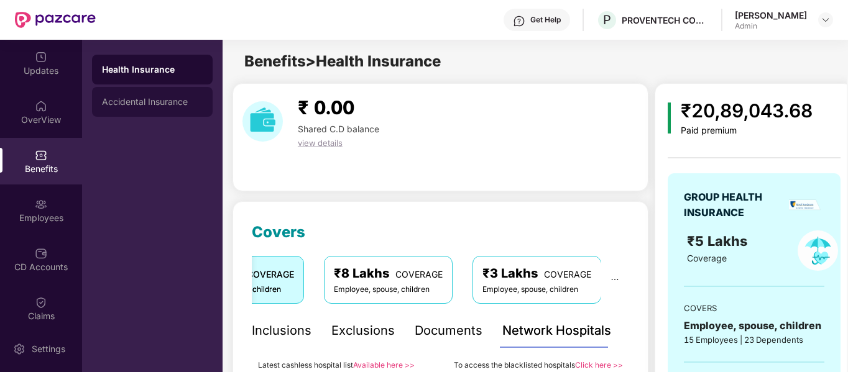
click at [144, 104] on div "Accidental Insurance" at bounding box center [152, 102] width 101 height 10
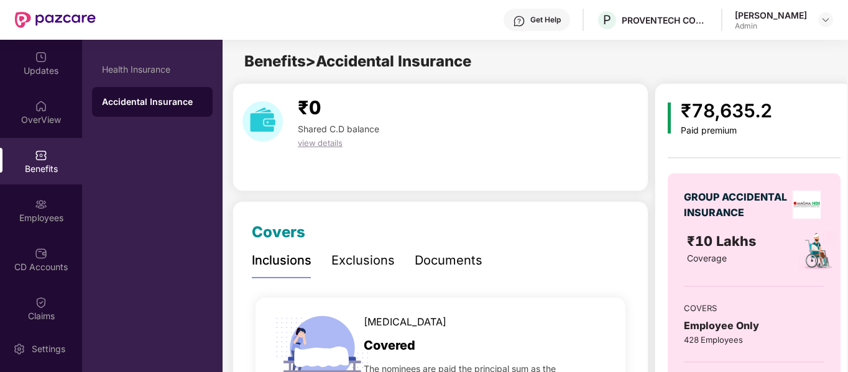
scroll to position [143, 0]
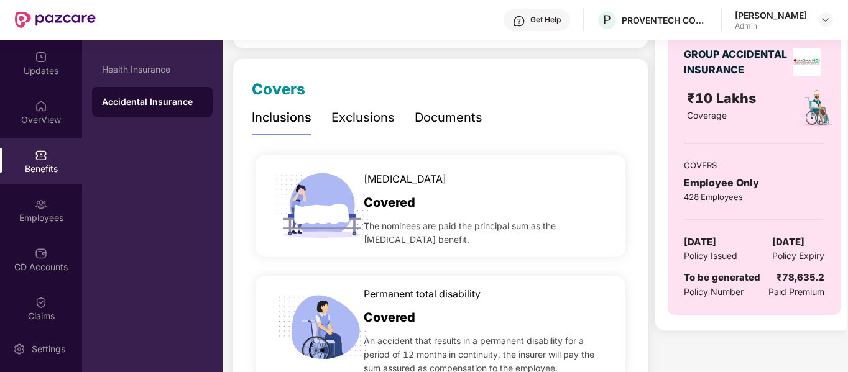
drag, startPoint x: 430, startPoint y: 243, endPoint x: 362, endPoint y: 228, distance: 70.0
click at [362, 228] on div "[MEDICAL_DATA] Covered The nominees are paid the principal sum as the [MEDICAL_…" at bounding box center [441, 206] width 370 height 103
click at [477, 238] on span "The nominees are paid the principal sum as the [MEDICAL_DATA] benefit." at bounding box center [487, 232] width 247 height 27
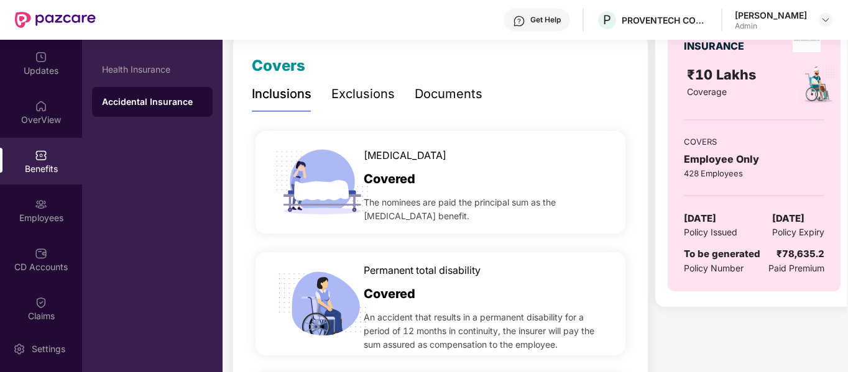
scroll to position [0, 0]
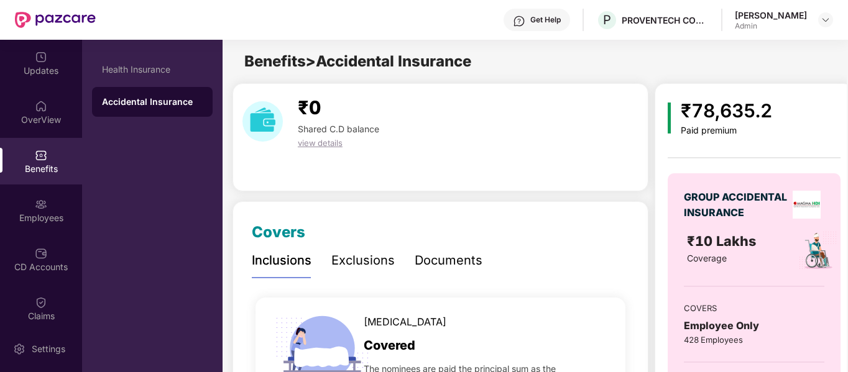
click at [371, 264] on div "Exclusions" at bounding box center [362, 260] width 63 height 19
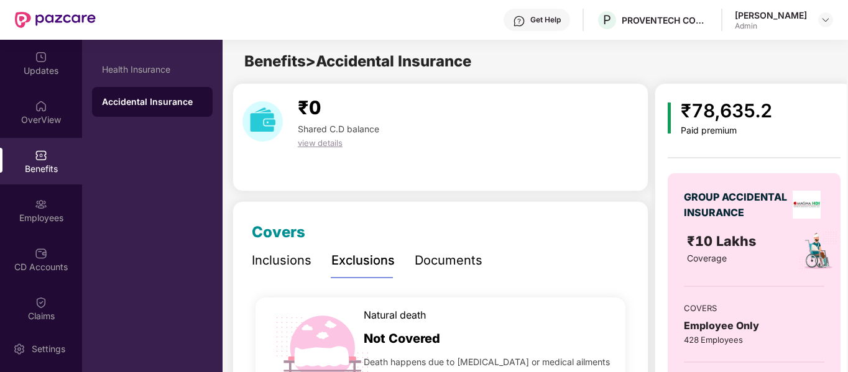
click at [440, 260] on div "Documents" at bounding box center [449, 260] width 68 height 19
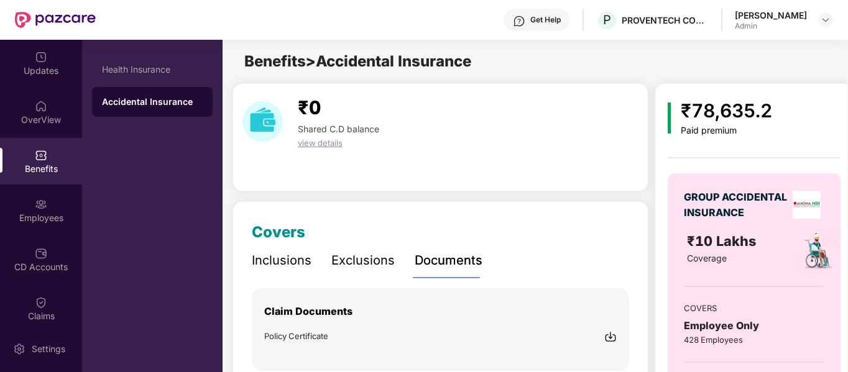
click at [295, 262] on div "Inclusions" at bounding box center [282, 260] width 60 height 19
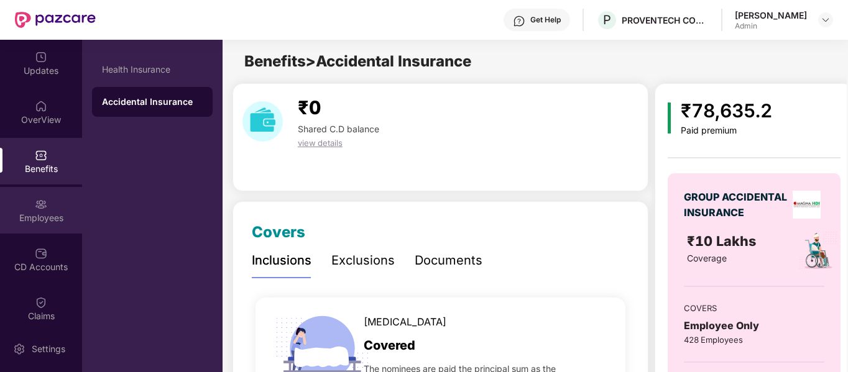
click at [30, 222] on div "Employees" at bounding box center [41, 218] width 82 height 12
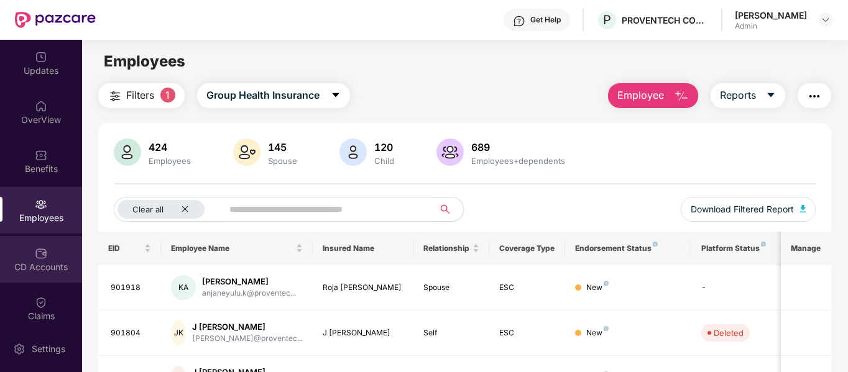
click at [25, 269] on div "CD Accounts" at bounding box center [41, 267] width 82 height 12
